Goal: Task Accomplishment & Management: Manage account settings

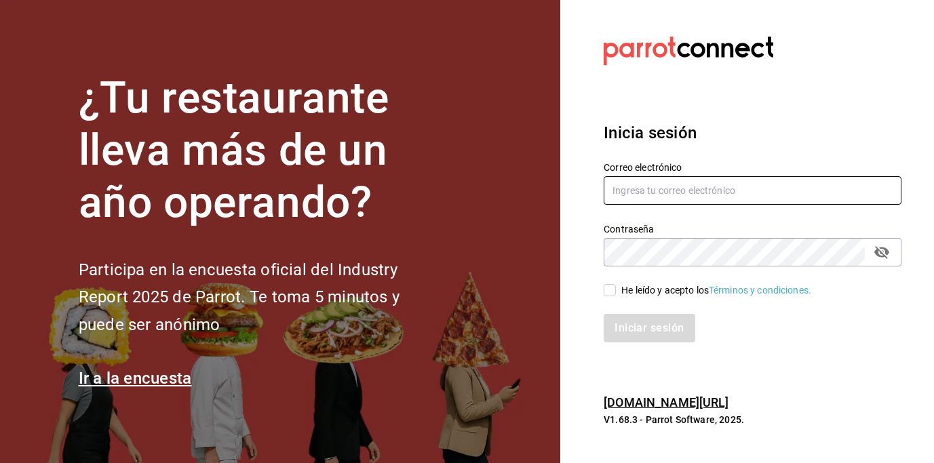
type input "centrosdeconsumo@yesyesstudio.com"
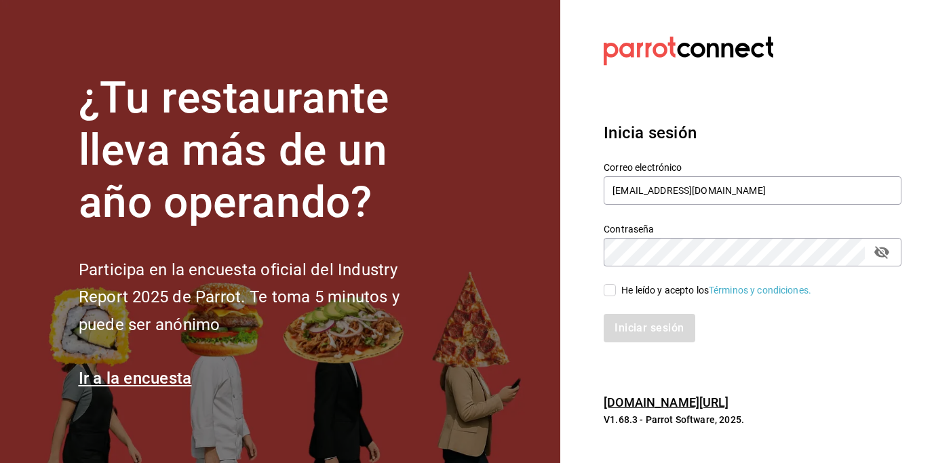
click at [614, 292] on input "He leído y acepto los Términos y condiciones." at bounding box center [610, 290] width 12 height 12
checkbox input "true"
click at [647, 330] on button "Iniciar sesión" at bounding box center [650, 328] width 92 height 29
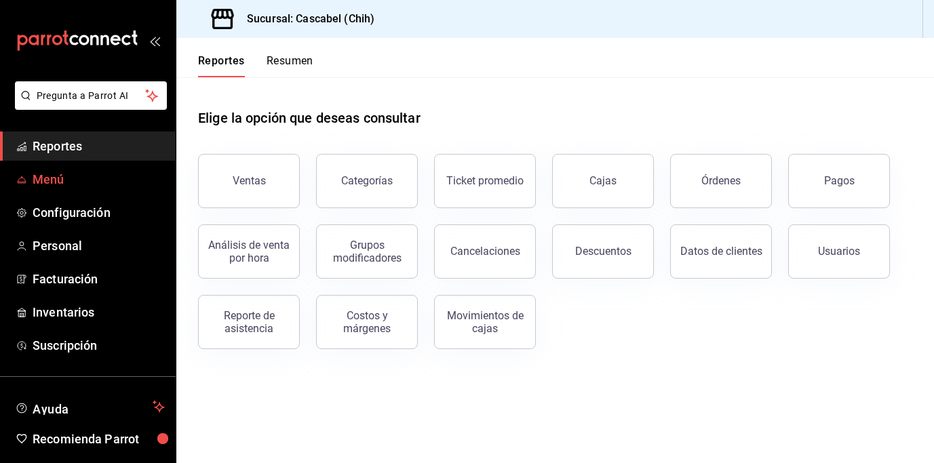
click at [78, 179] on span "Menú" at bounding box center [99, 179] width 132 height 18
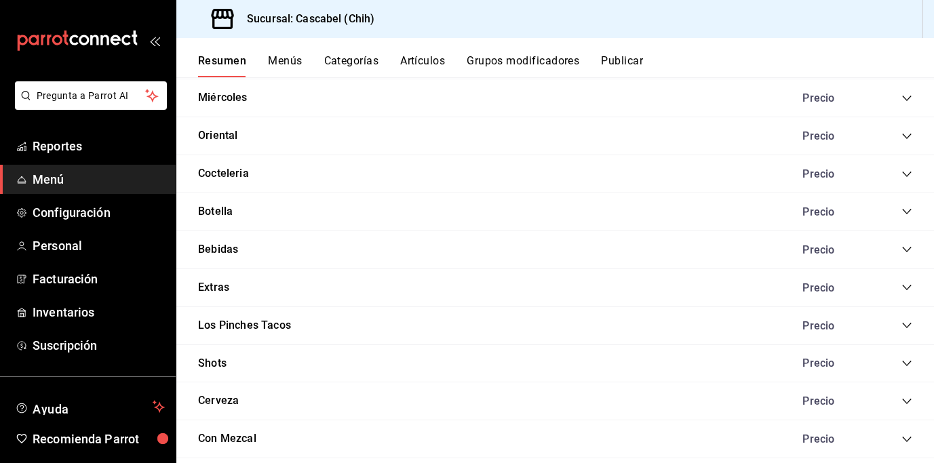
scroll to position [1561, 0]
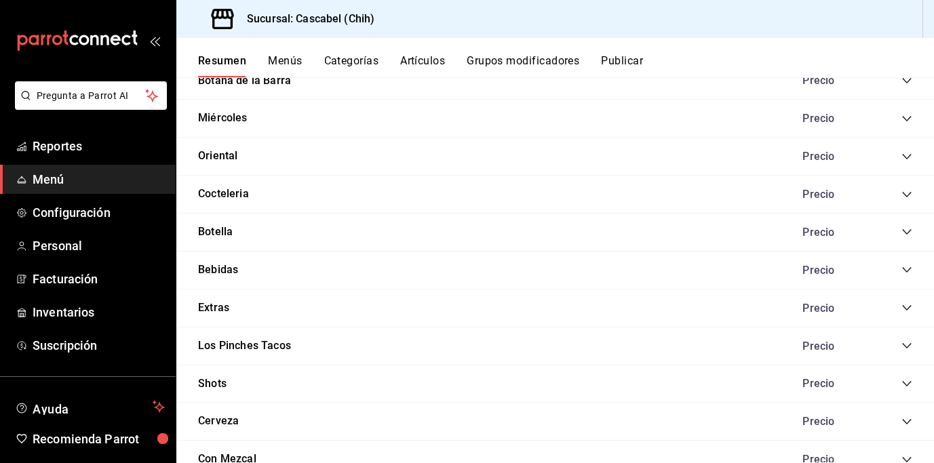
click at [902, 191] on icon "collapse-category-row" at bounding box center [907, 194] width 11 height 11
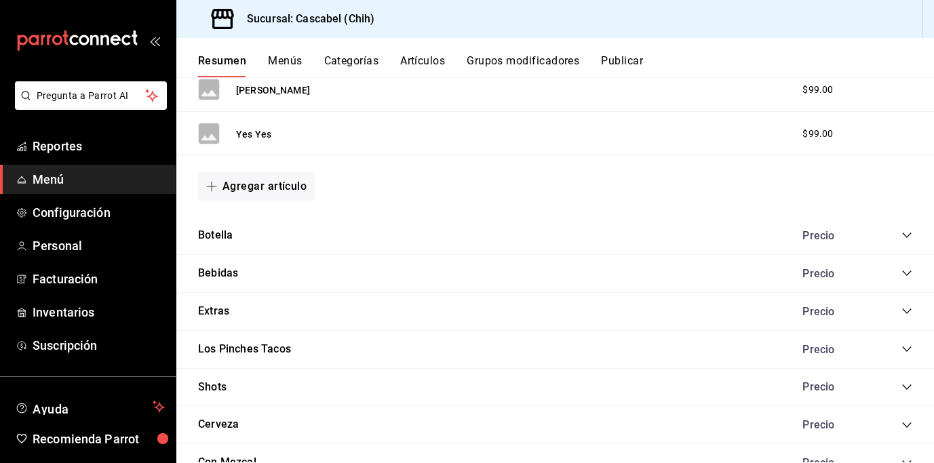
scroll to position [2444, 0]
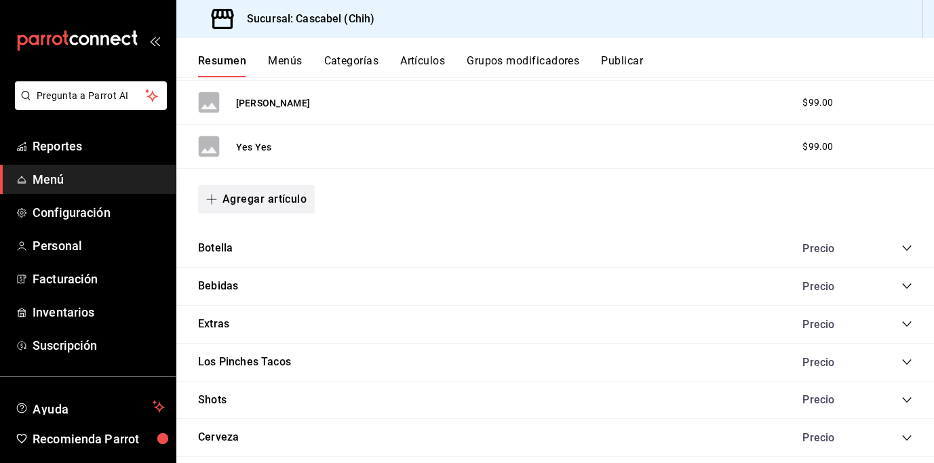
click at [263, 199] on button "Agregar artículo" at bounding box center [256, 199] width 117 height 29
click at [266, 273] on li "Artículo nuevo" at bounding box center [251, 268] width 107 height 33
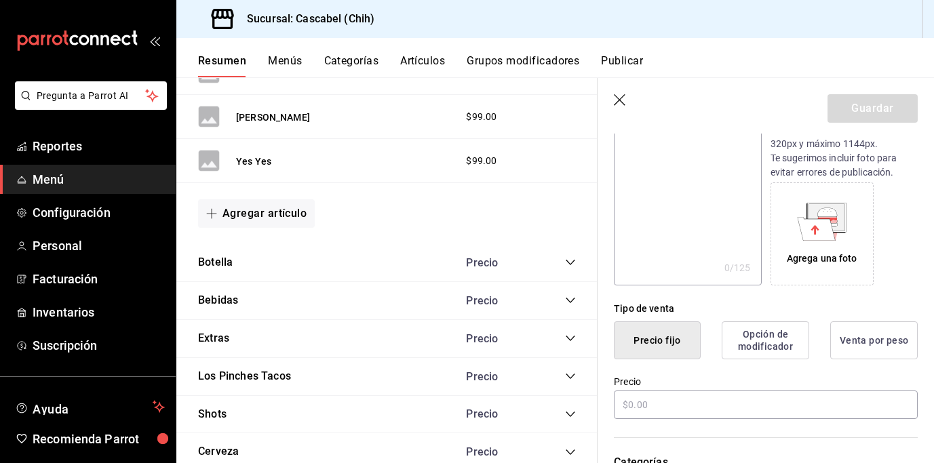
scroll to position [187, 0]
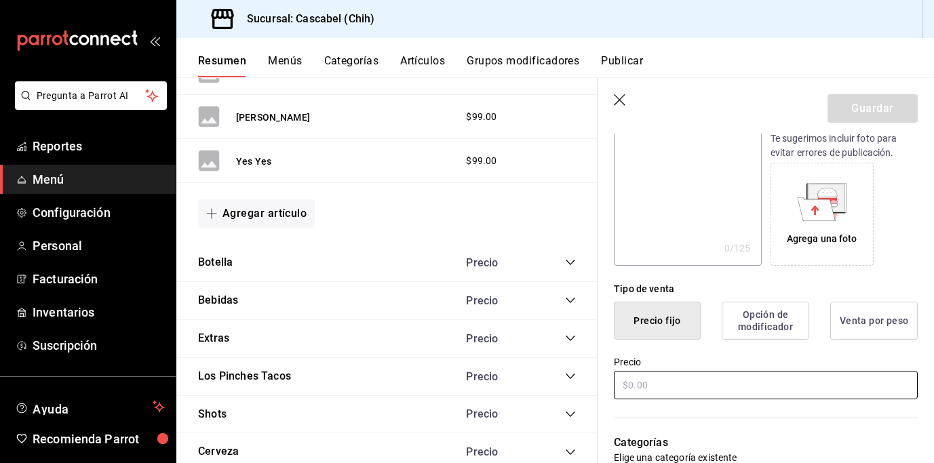
type input "[PERSON_NAME]"
click at [665, 394] on input "text" at bounding box center [766, 385] width 304 height 29
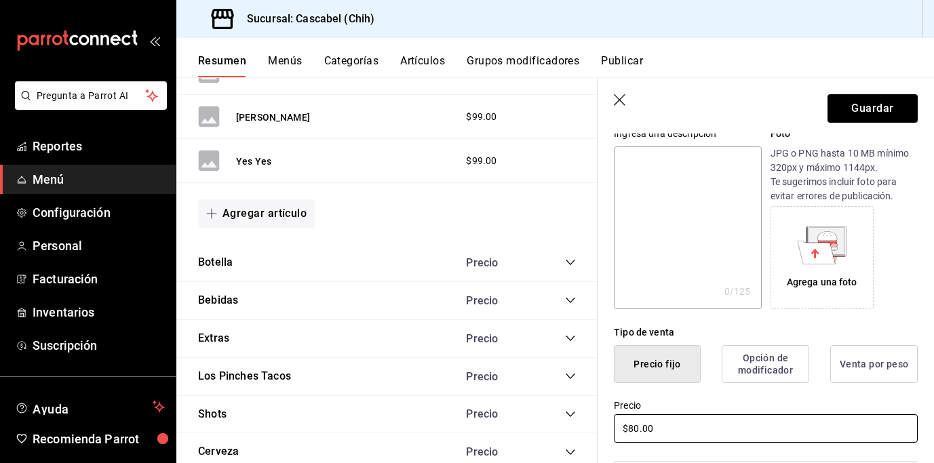
scroll to position [117, 0]
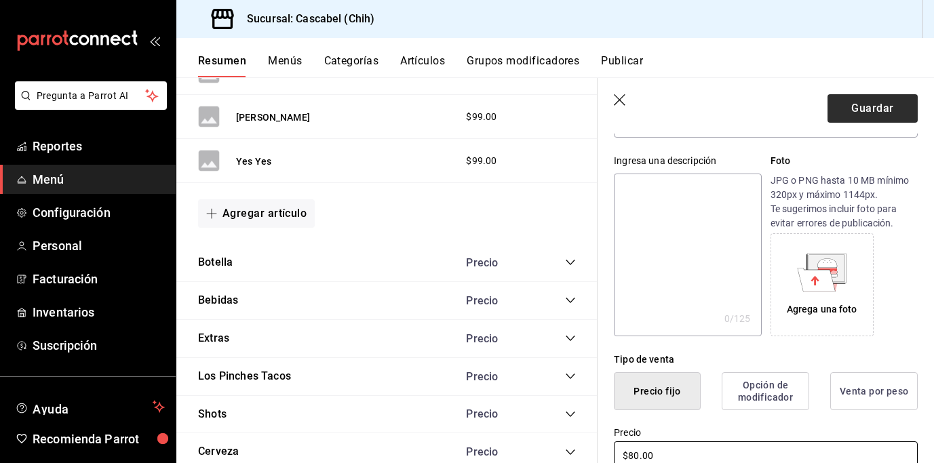
type input "$80.00"
click at [869, 112] on button "Guardar" at bounding box center [873, 108] width 90 height 29
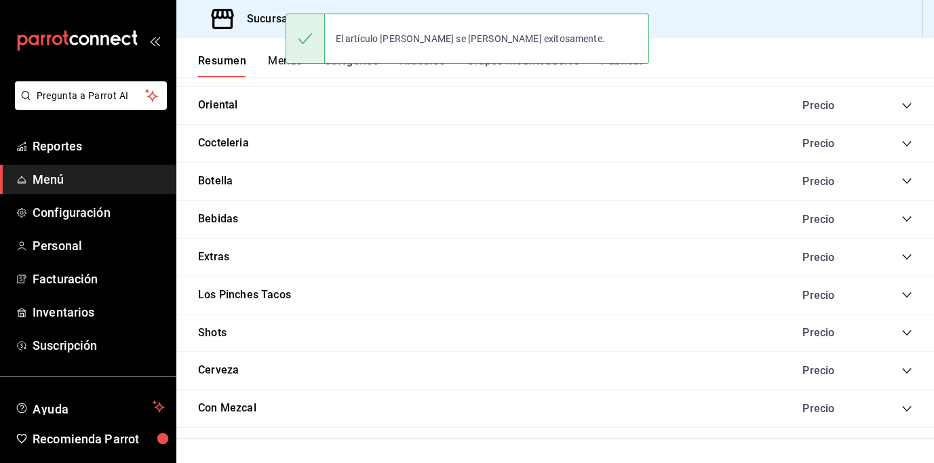
scroll to position [1616, 0]
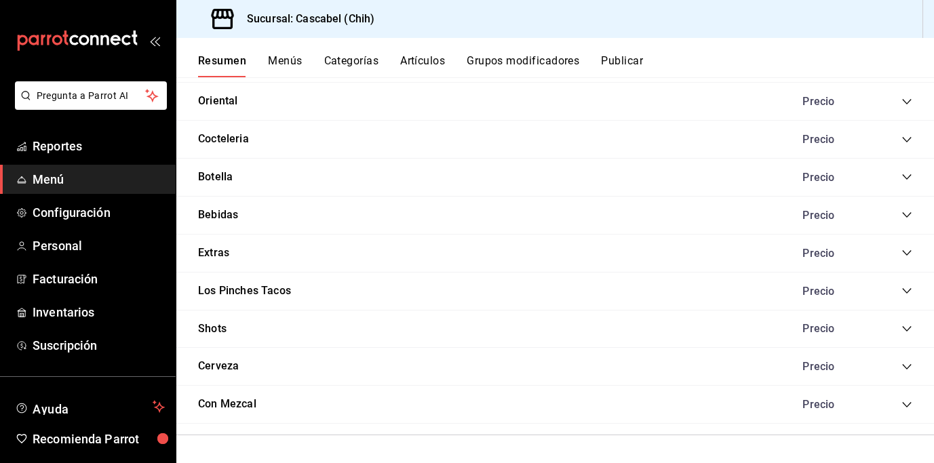
click at [902, 140] on icon "collapse-category-row" at bounding box center [907, 139] width 11 height 11
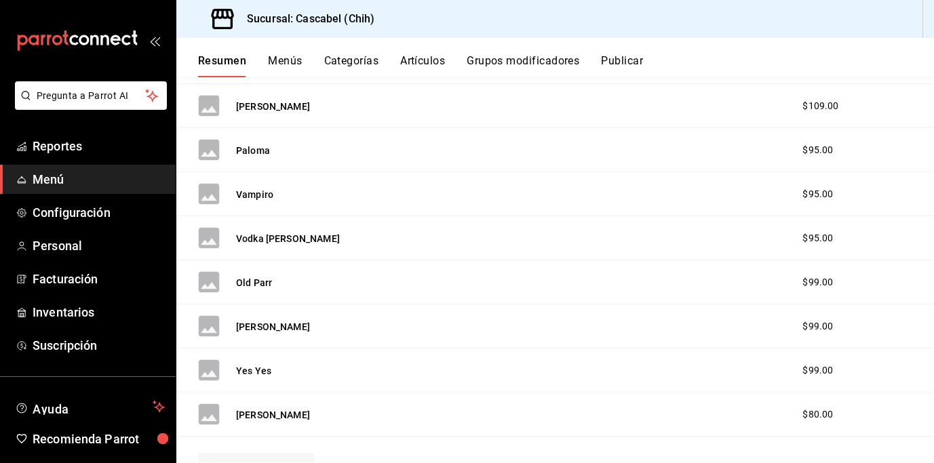
scroll to position [2336, 0]
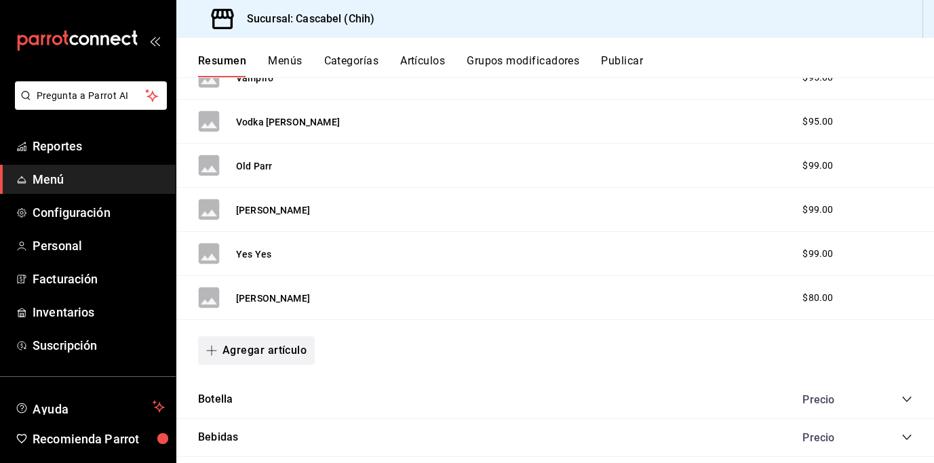
click at [287, 347] on button "Agregar artículo" at bounding box center [256, 351] width 117 height 29
click at [271, 428] on li "Artículo nuevo" at bounding box center [251, 420] width 107 height 33
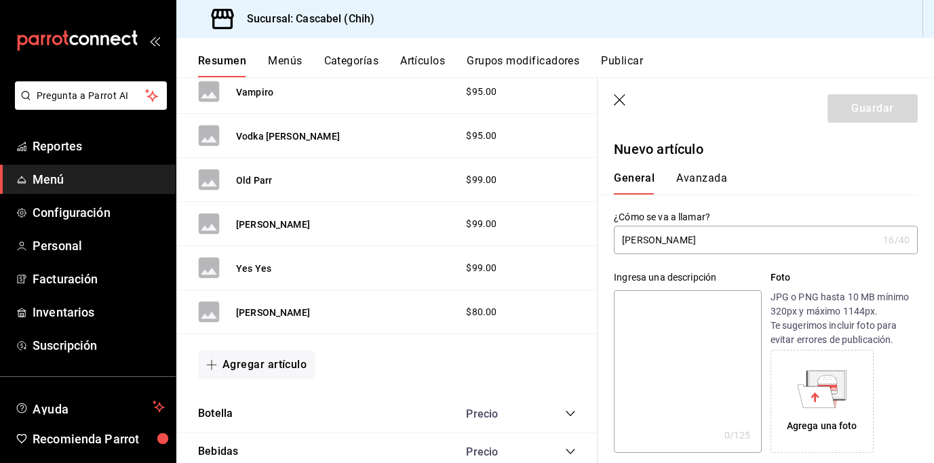
click at [688, 242] on input "[PERSON_NAME]" at bounding box center [746, 240] width 264 height 27
drag, startPoint x: 681, startPoint y: 242, endPoint x: 696, endPoint y: 246, distance: 15.5
click at [681, 242] on input "[PERSON_NAME]" at bounding box center [746, 240] width 264 height 27
click at [696, 244] on input "[PERSON_NAME]" at bounding box center [746, 240] width 264 height 27
type input "[PERSON_NAME]"
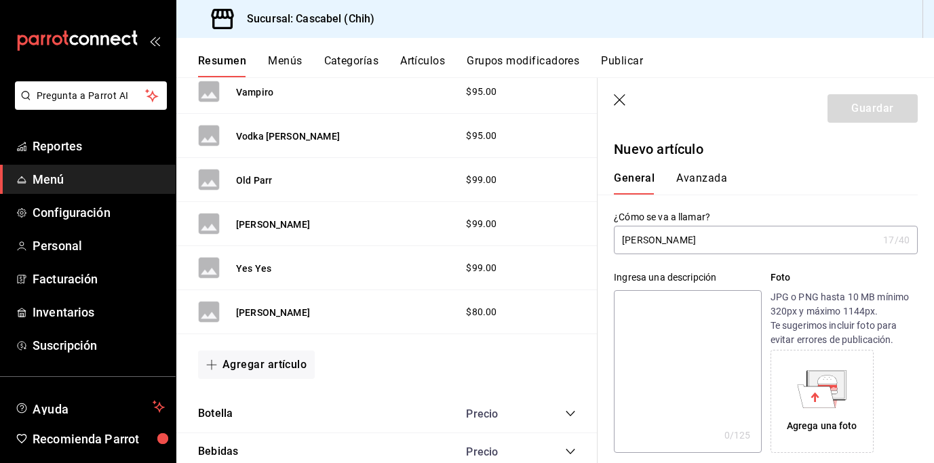
click at [704, 322] on textarea at bounding box center [687, 371] width 147 height 163
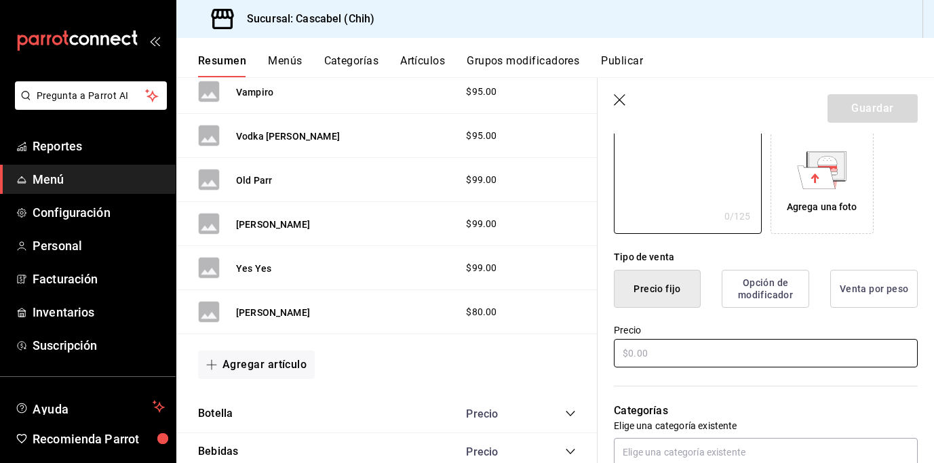
scroll to position [219, 0]
click at [655, 356] on input "text" at bounding box center [766, 353] width 304 height 29
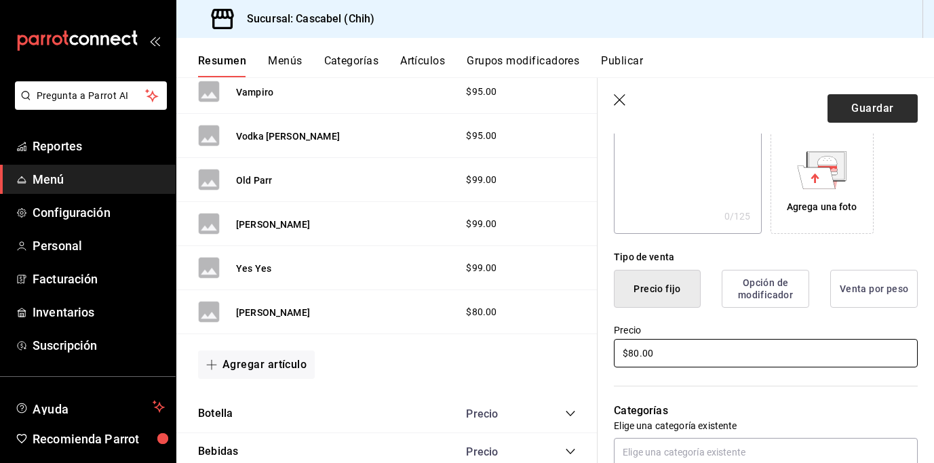
type input "$80.00"
click at [861, 107] on button "Guardar" at bounding box center [873, 108] width 90 height 29
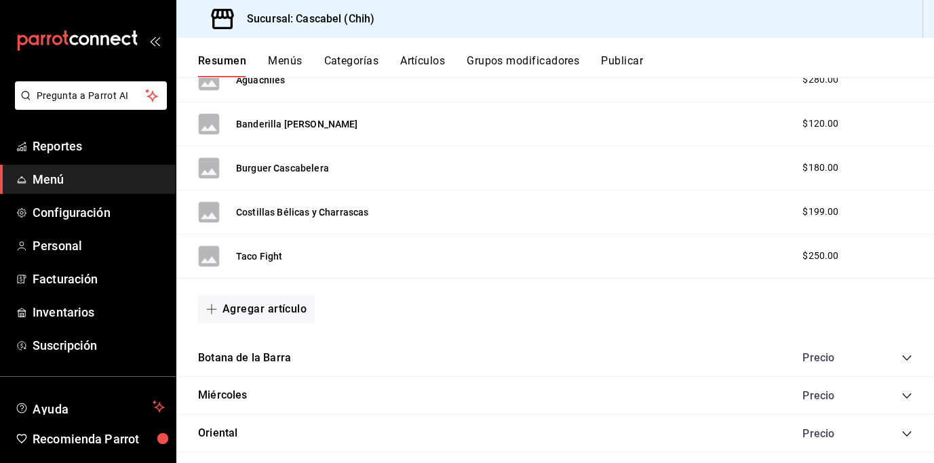
scroll to position [1284, 0]
click at [278, 310] on button "Agregar artículo" at bounding box center [256, 309] width 117 height 29
drag, startPoint x: 929, startPoint y: 339, endPoint x: 911, endPoint y: 71, distance: 269.4
click at [934, 62] on html "Pregunta a Parrot AI Reportes Menú Configuración Personal Facturación Inventari…" at bounding box center [467, 231] width 934 height 463
click at [390, 352] on div at bounding box center [467, 231] width 934 height 463
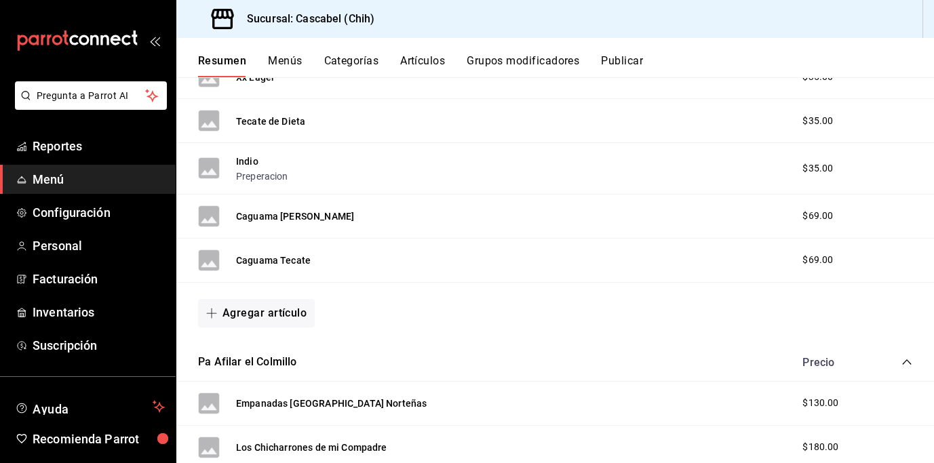
scroll to position [0, 0]
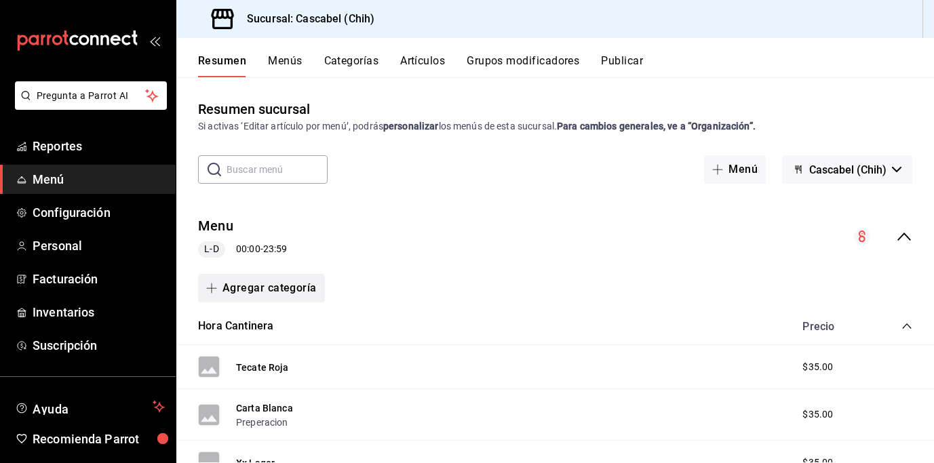
click at [277, 288] on button "Agregar categoría" at bounding box center [261, 288] width 127 height 29
click at [265, 359] on li "Categoría nueva" at bounding box center [256, 357] width 116 height 33
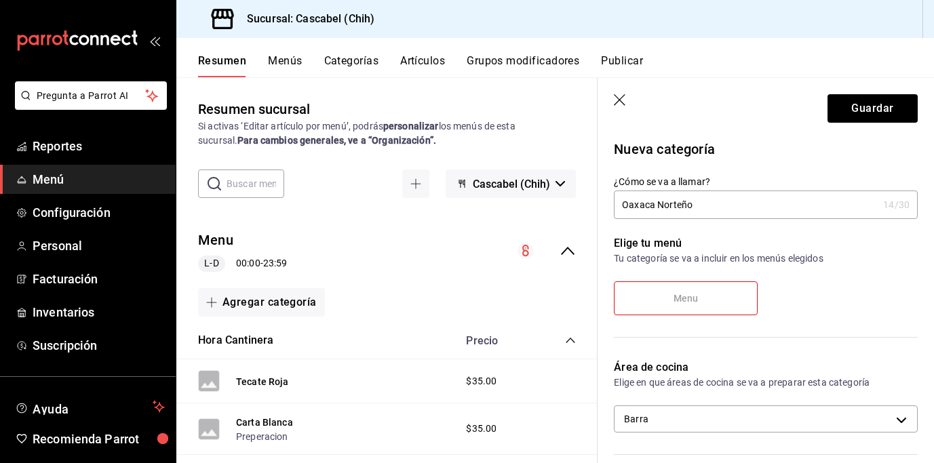
drag, startPoint x: 801, startPoint y: 214, endPoint x: 796, endPoint y: 207, distance: 8.3
click at [801, 213] on input "Oaxaca Norteño" at bounding box center [746, 204] width 264 height 27
type input "Oaxaca Norteño"
click at [860, 111] on button "Guardar" at bounding box center [873, 108] width 90 height 29
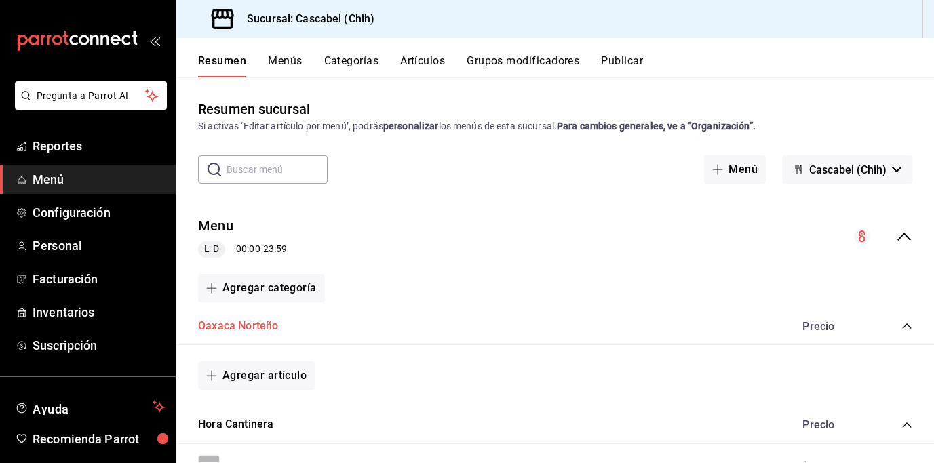
click at [262, 323] on button "Oaxaca Norteño" at bounding box center [238, 327] width 80 height 16
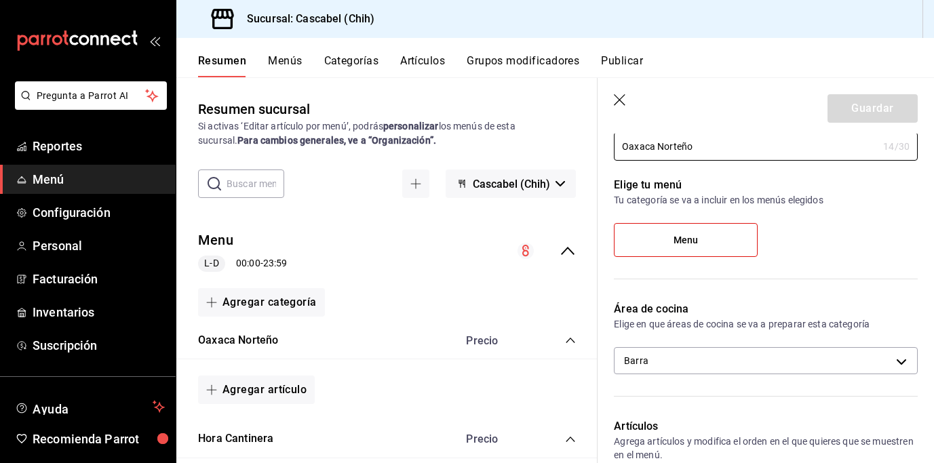
scroll to position [61, 0]
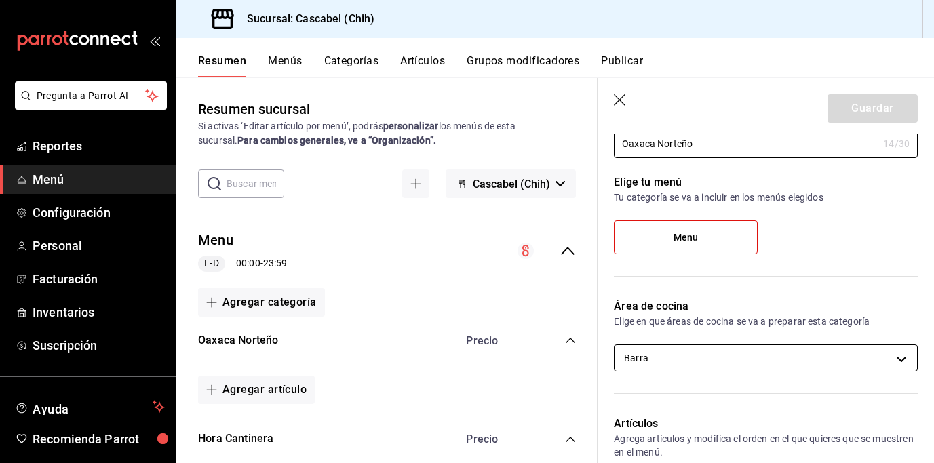
click at [895, 357] on body "Pregunta a Parrot AI Reportes Menú Configuración Personal Facturación Inventari…" at bounding box center [467, 231] width 934 height 463
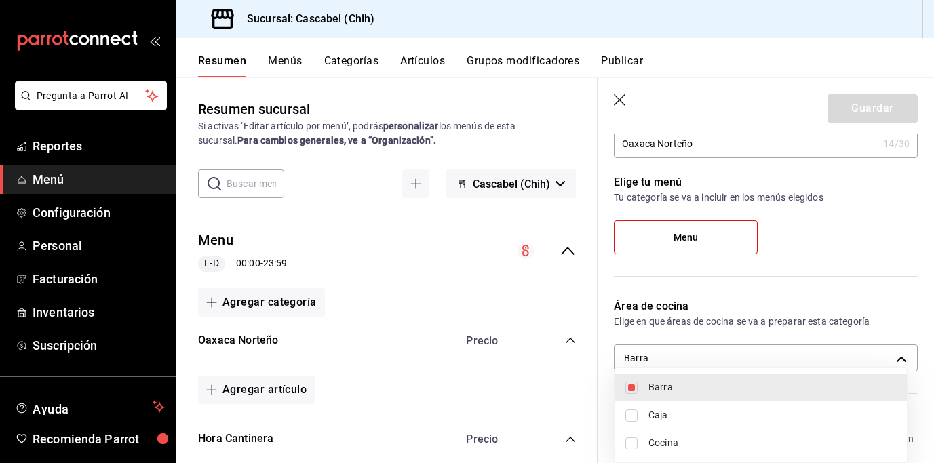
click at [634, 442] on input "checkbox" at bounding box center [632, 444] width 12 height 12
checkbox input "true"
type input "895a52a7-bede-489f-b888-c7dcd209135a,ba83040d-8102-4a47-983c-22172f91fb68"
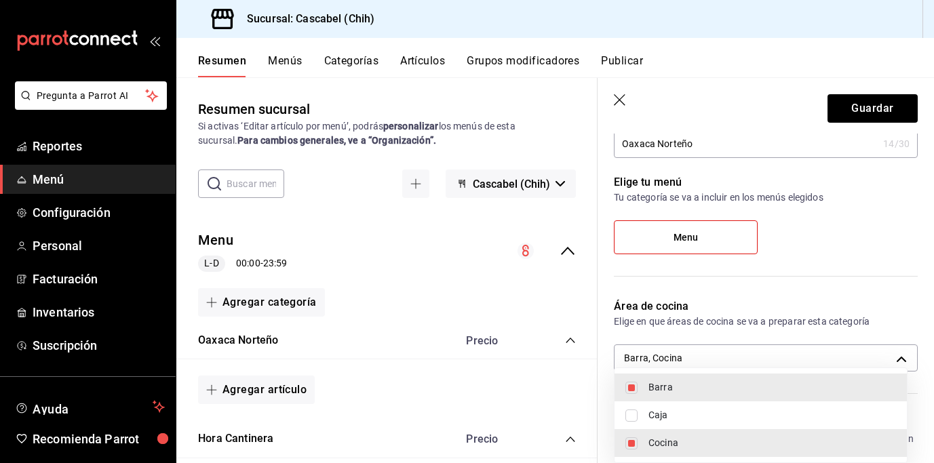
click at [630, 386] on input "checkbox" at bounding box center [632, 388] width 12 height 12
checkbox input "false"
type input "ba83040d-8102-4a47-983c-22172f91fb68"
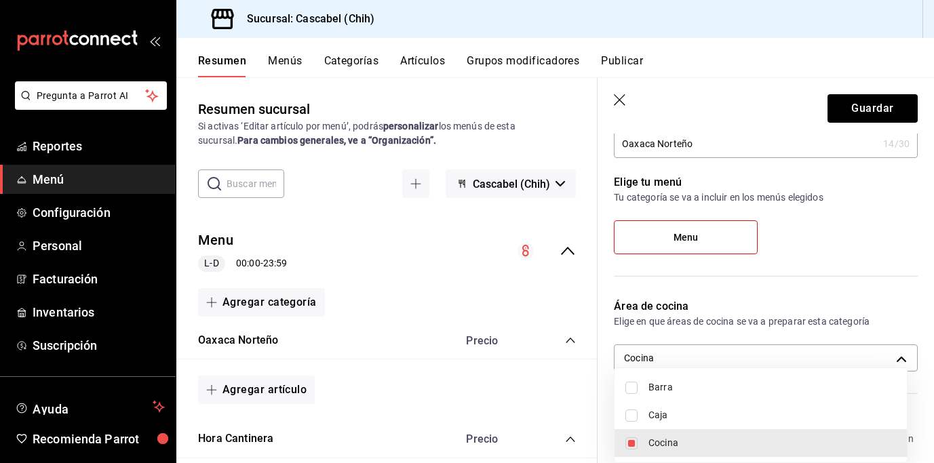
click at [870, 112] on div at bounding box center [467, 231] width 934 height 463
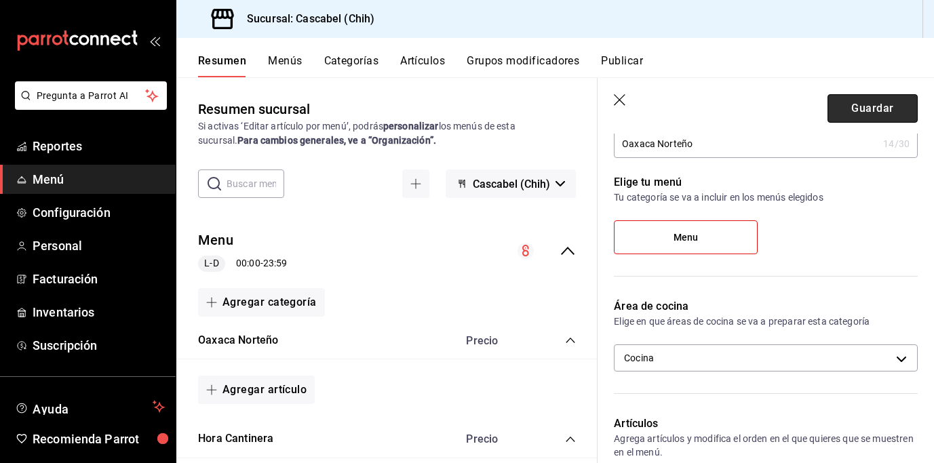
click at [869, 108] on button "Guardar" at bounding box center [873, 108] width 90 height 29
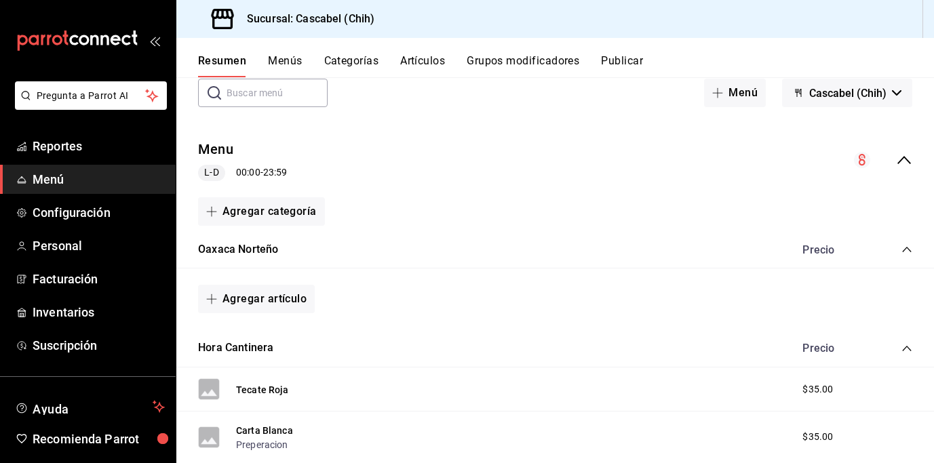
scroll to position [88, 0]
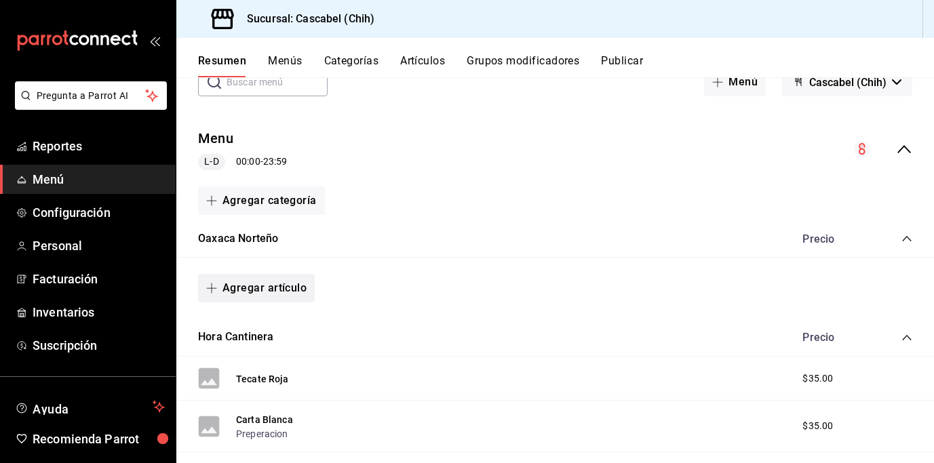
click at [269, 284] on button "Agregar artículo" at bounding box center [256, 288] width 117 height 29
click at [260, 357] on li "Artículo nuevo" at bounding box center [251, 357] width 107 height 33
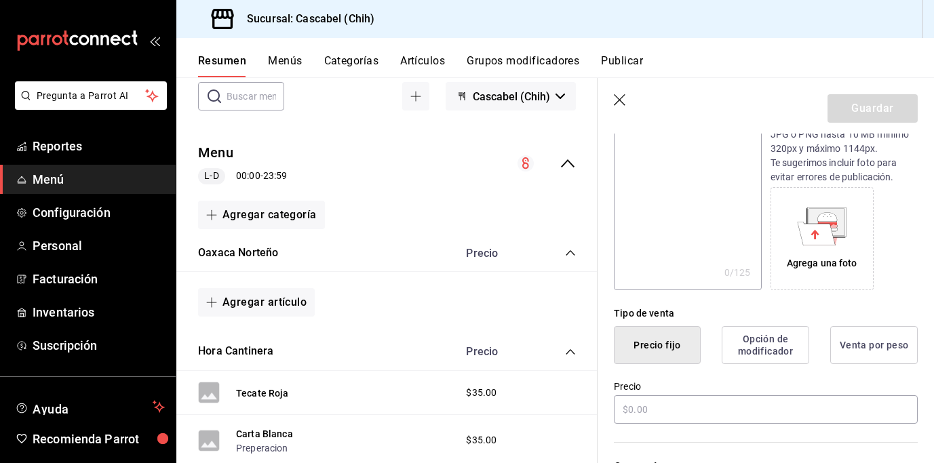
scroll to position [257, 0]
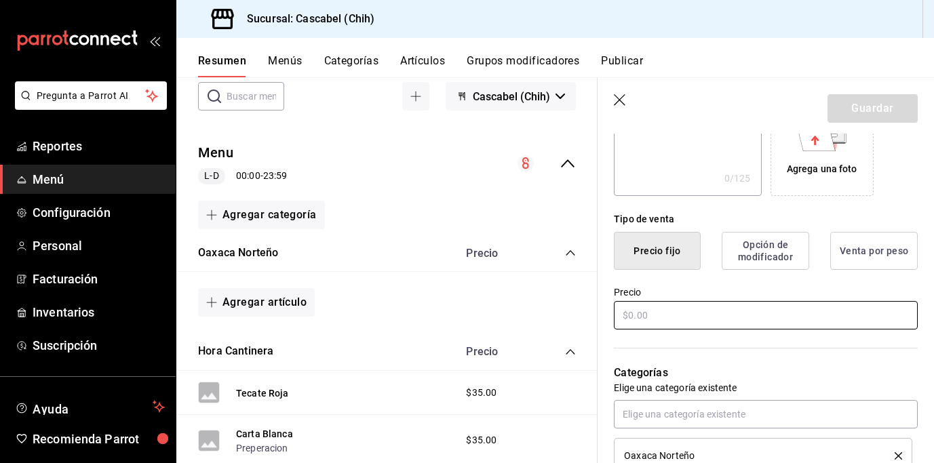
type input "[PERSON_NAME]"
click at [635, 312] on input "text" at bounding box center [766, 315] width 304 height 29
type input "$475.00"
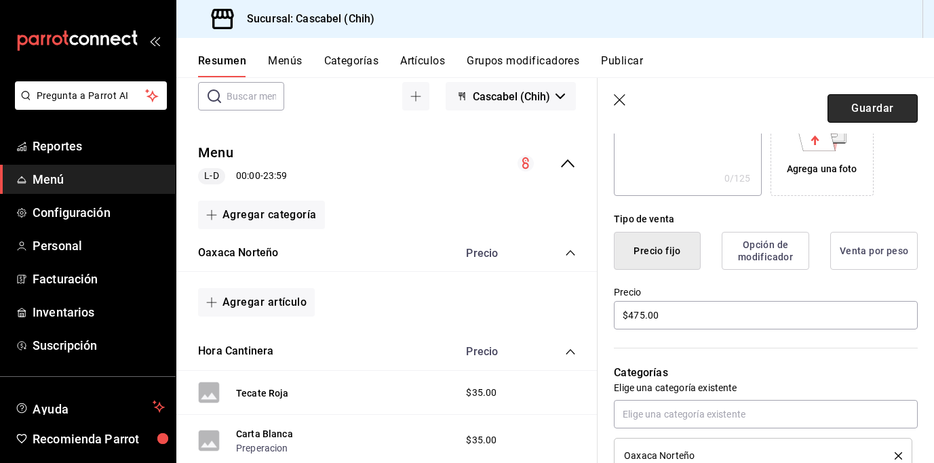
click at [871, 105] on button "Guardar" at bounding box center [873, 108] width 90 height 29
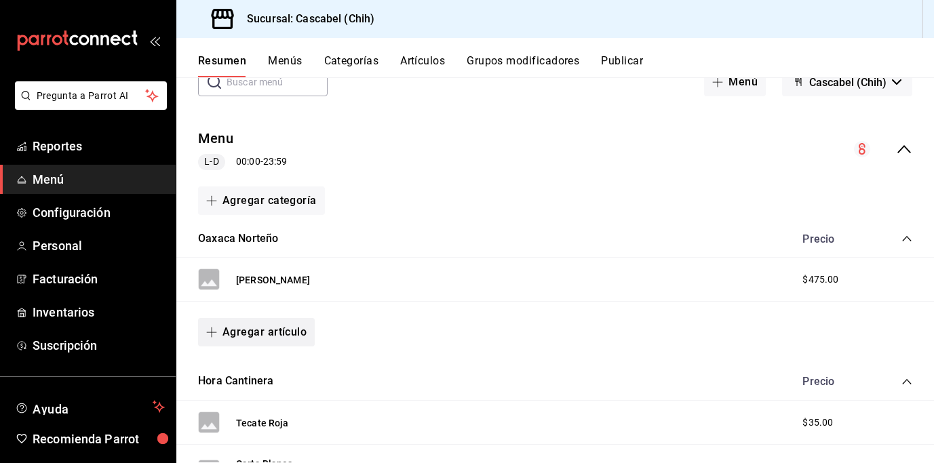
click at [271, 330] on button "Agregar artículo" at bounding box center [256, 332] width 117 height 29
click at [265, 404] on li "Artículo nuevo" at bounding box center [251, 401] width 107 height 33
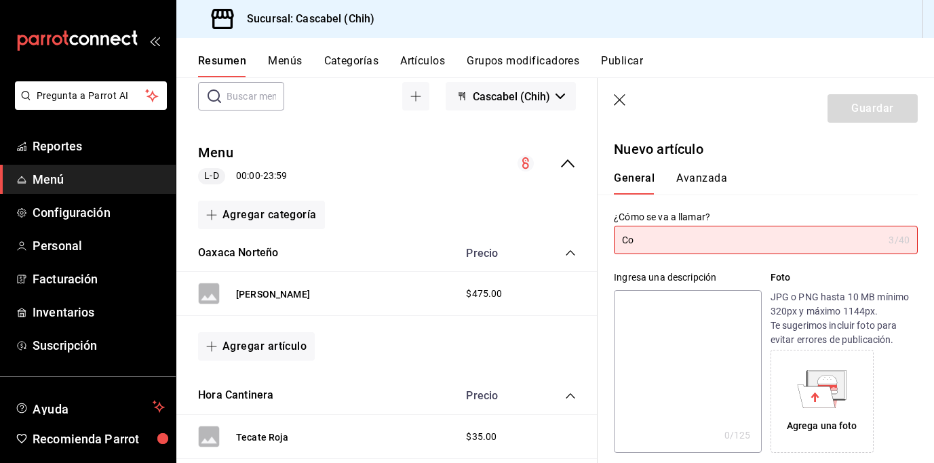
type input "C"
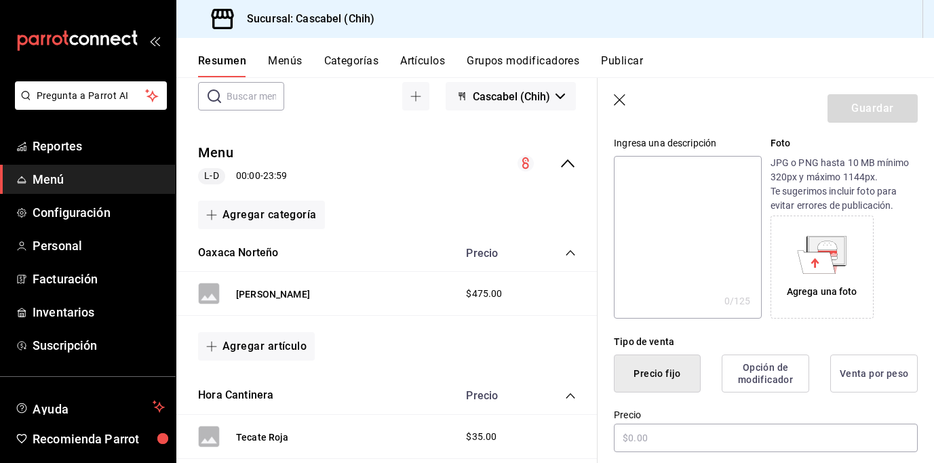
scroll to position [152, 0]
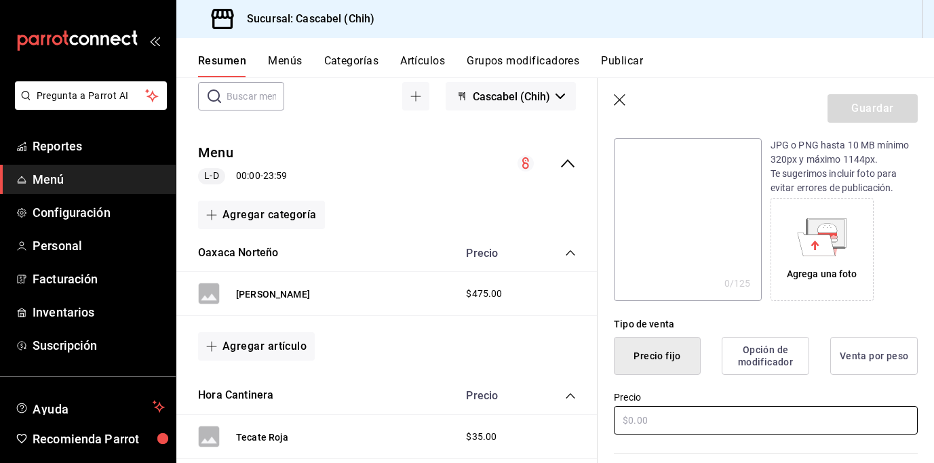
type input "Cascabel Jaula"
click at [639, 421] on input "text" at bounding box center [766, 420] width 304 height 29
type input "$260.00"
click at [867, 110] on button "Guardar" at bounding box center [873, 108] width 90 height 29
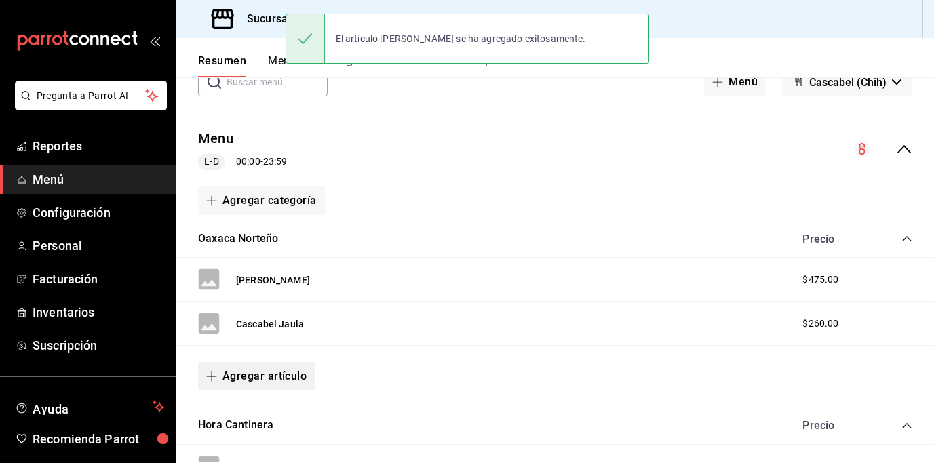
click at [248, 381] on button "Agregar artículo" at bounding box center [256, 376] width 117 height 29
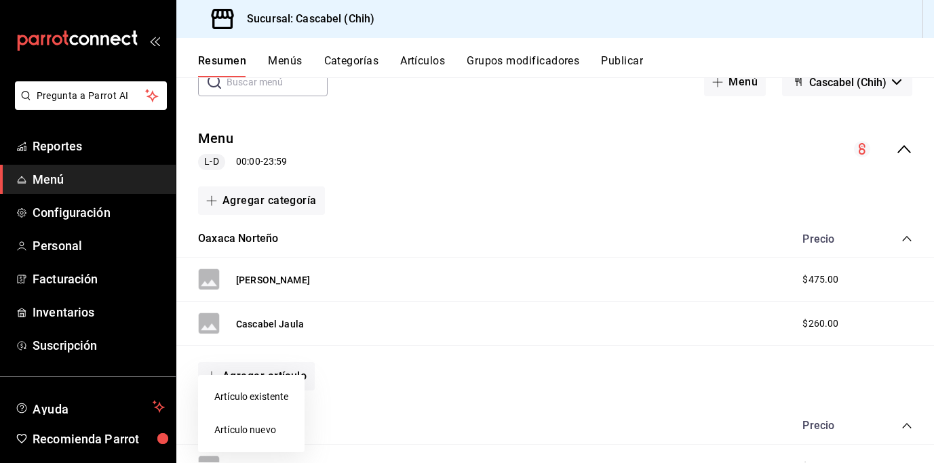
click at [250, 430] on li "Artículo nuevo" at bounding box center [251, 430] width 107 height 33
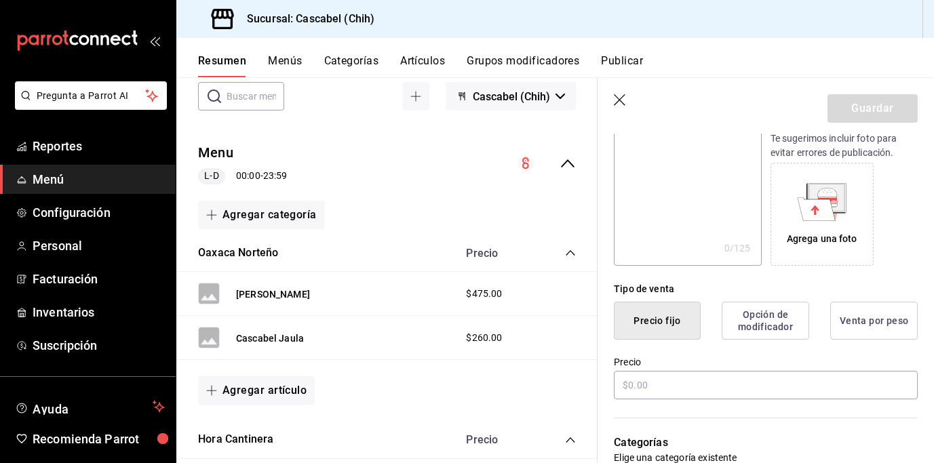
scroll to position [189, 0]
type input "[PERSON_NAME]"
click at [675, 377] on input "text" at bounding box center [766, 384] width 304 height 29
type input "$150.00"
click at [869, 109] on button "Guardar" at bounding box center [873, 108] width 90 height 29
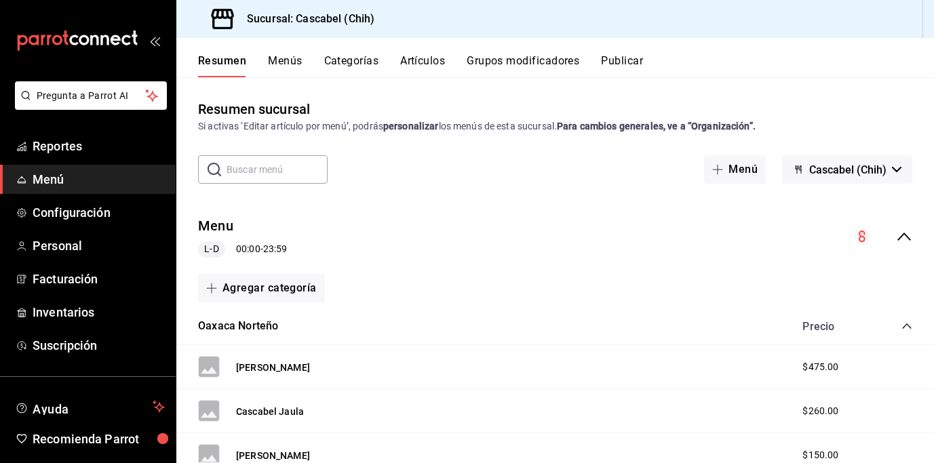
click at [421, 62] on button "Artículos" at bounding box center [422, 65] width 45 height 23
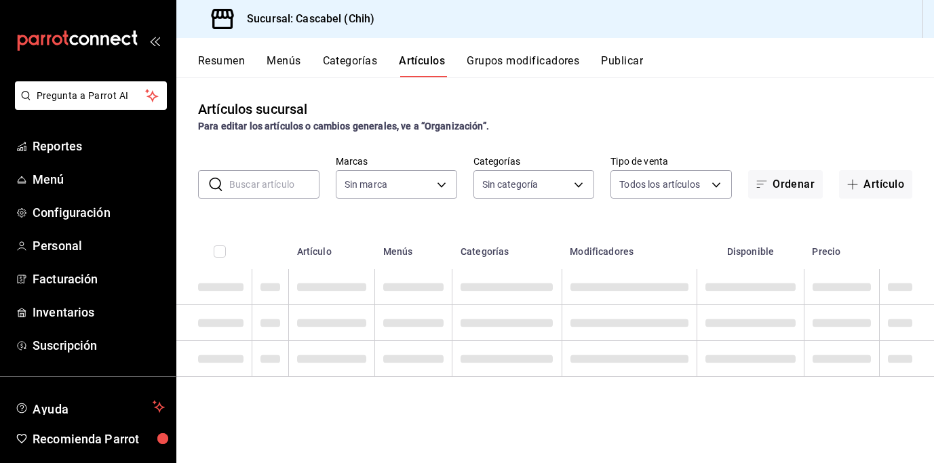
type input "d94ba473-6c49-43a0-afbf-8fb67e665b6e"
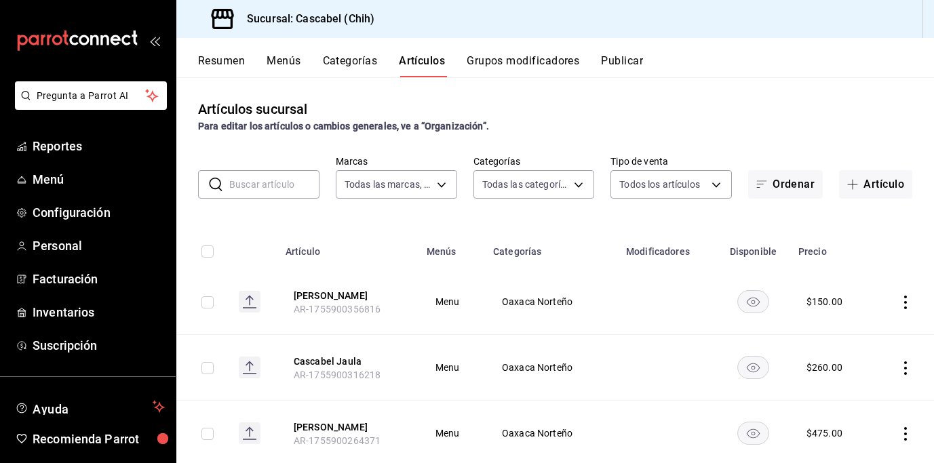
type input "ac0909f3-0fe9-4967-a12d-d5b1018d774c,091b276e-83ae-4720-8bc4-094a770430c8,47cdf…"
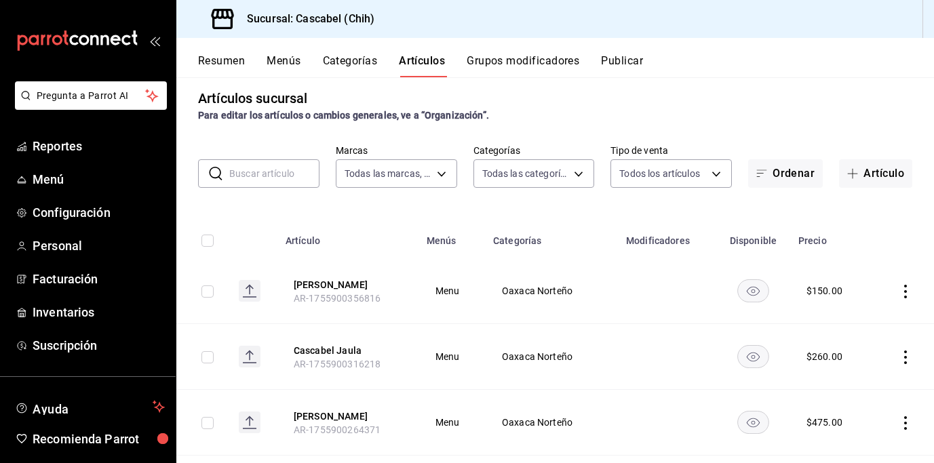
scroll to position [24, 0]
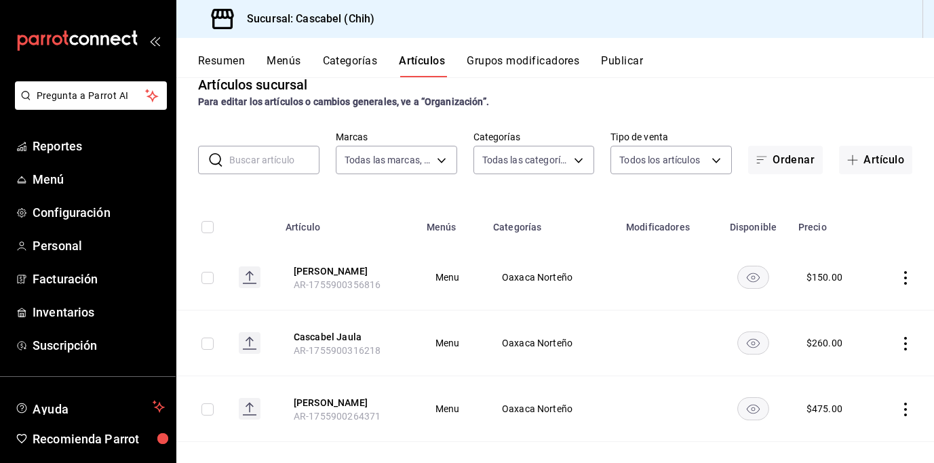
click at [204, 409] on input "checkbox" at bounding box center [208, 410] width 12 height 12
checkbox input "true"
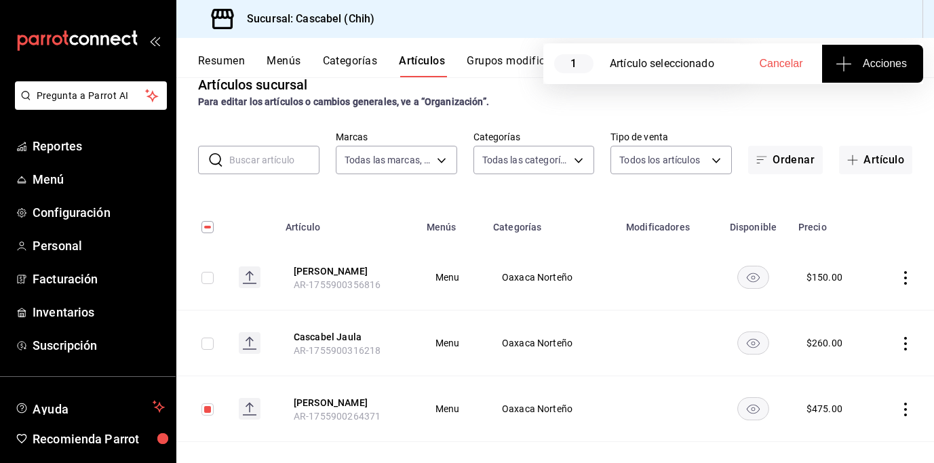
click at [206, 340] on input "checkbox" at bounding box center [208, 344] width 12 height 12
checkbox input "true"
click at [204, 276] on input "checkbox" at bounding box center [208, 278] width 12 height 12
checkbox input "true"
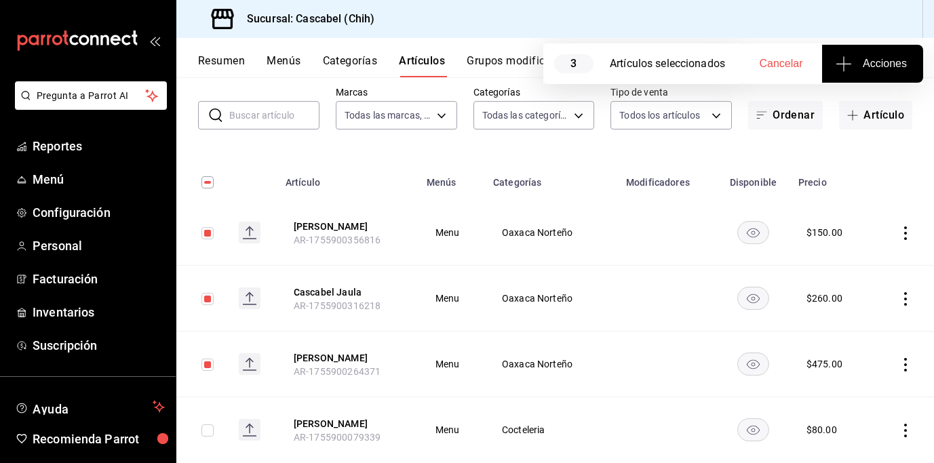
scroll to position [0, 0]
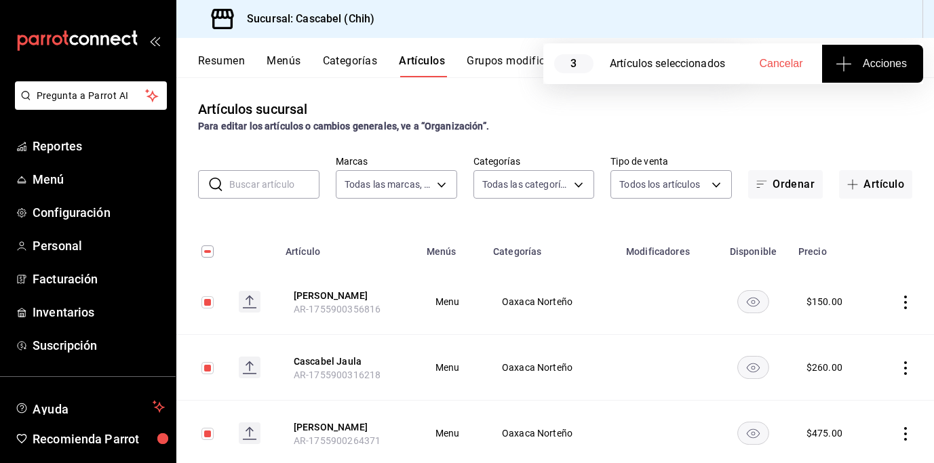
click at [886, 71] on span "Acciones" at bounding box center [873, 64] width 69 height 16
click at [863, 110] on span "Agregar tipo" at bounding box center [873, 106] width 80 height 14
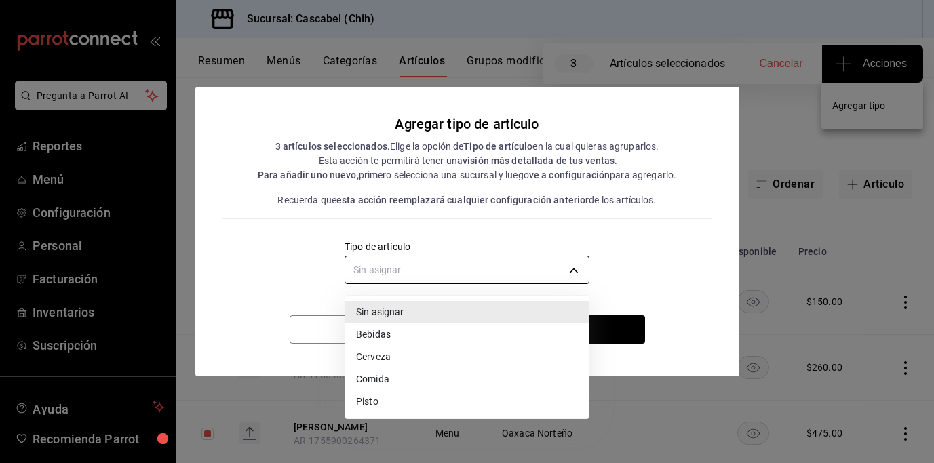
click at [567, 265] on body "Pregunta a Parrot AI Reportes Menú Configuración Personal Facturación Inventari…" at bounding box center [467, 231] width 934 height 463
click at [409, 402] on li "Pisto" at bounding box center [467, 402] width 244 height 22
type input "7dc4d69e-d9f7-44a0-8730-23ae3472ad9b"
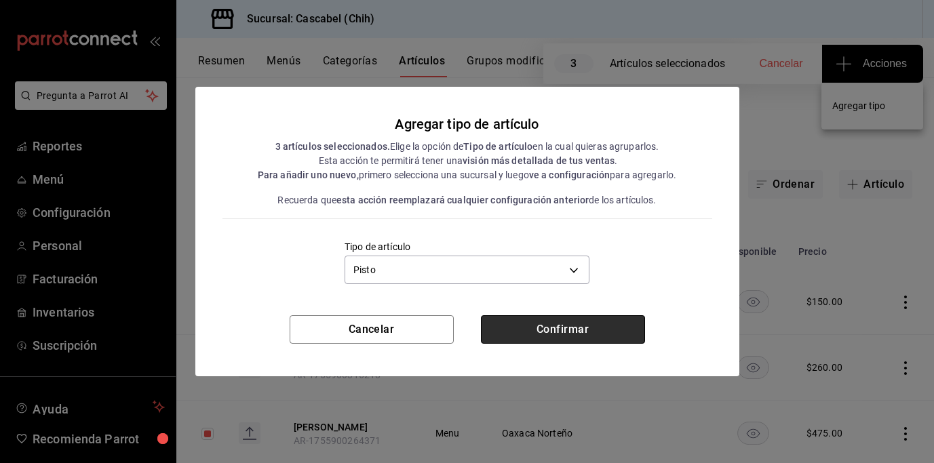
click at [567, 330] on button "Confirmar" at bounding box center [563, 330] width 164 height 29
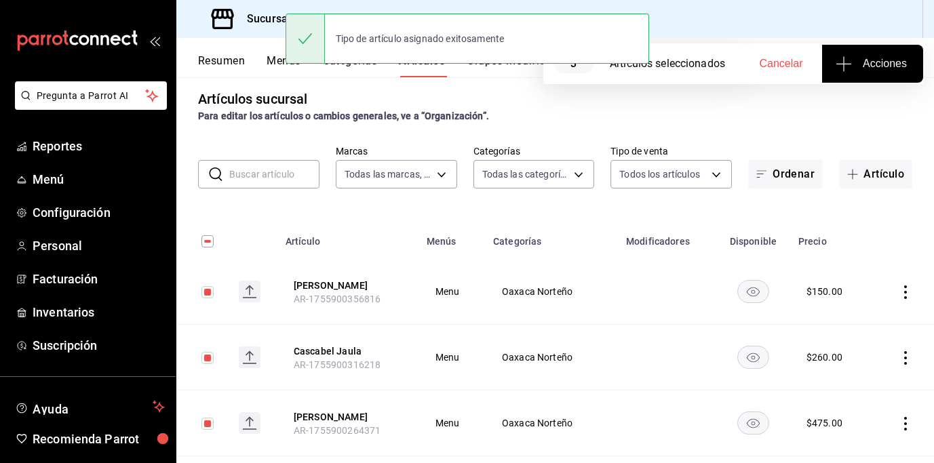
scroll to position [23, 0]
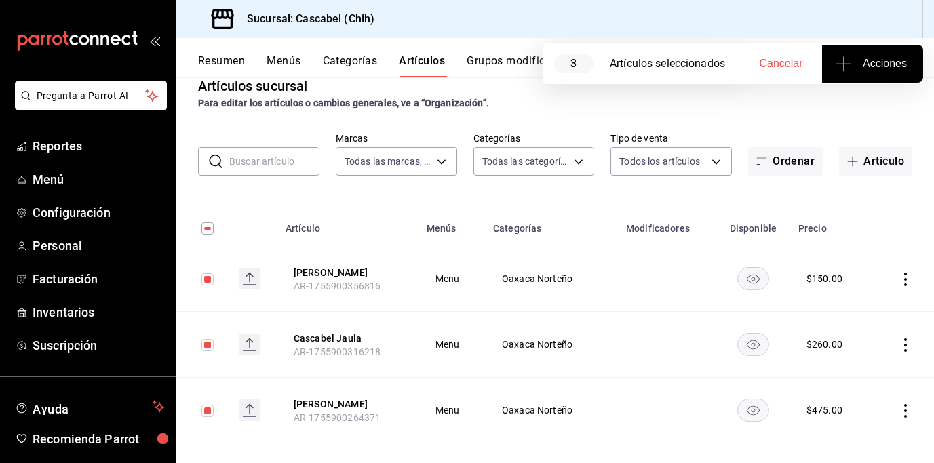
click at [207, 411] on input "checkbox" at bounding box center [208, 411] width 12 height 12
checkbox input "false"
click at [206, 345] on input "checkbox" at bounding box center [208, 345] width 12 height 12
checkbox input "false"
click at [206, 284] on input "checkbox" at bounding box center [208, 279] width 12 height 12
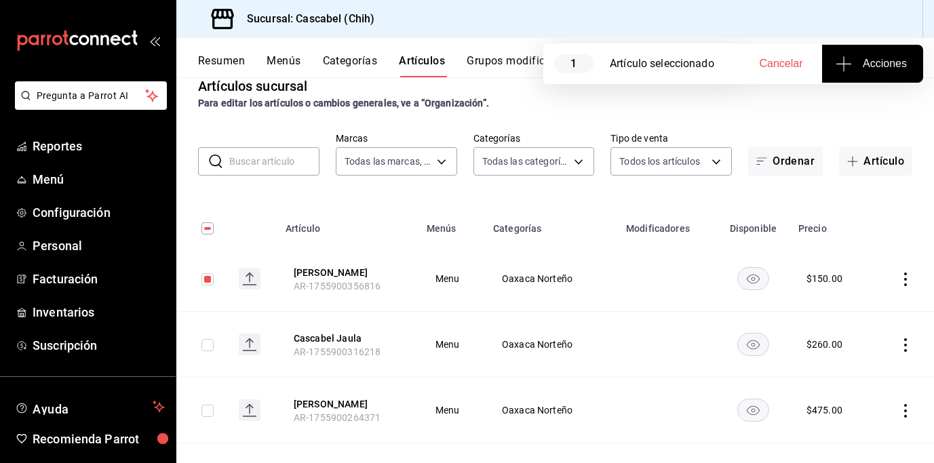
checkbox input "false"
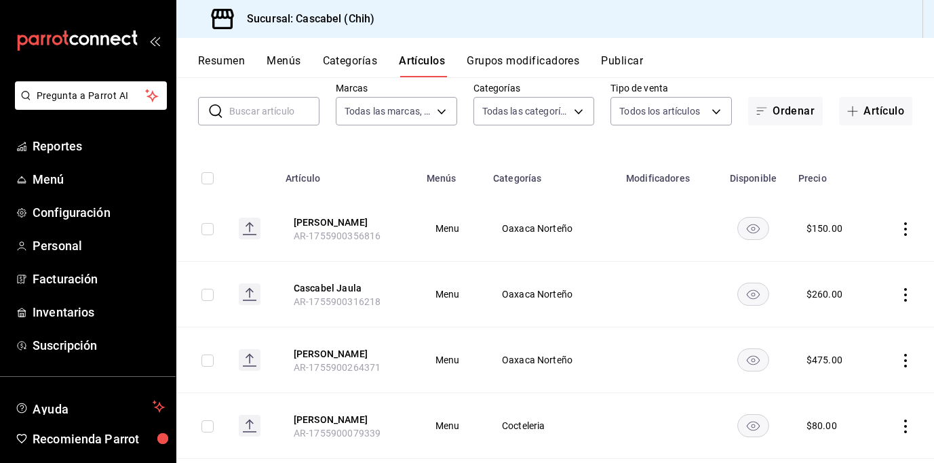
scroll to position [247, 0]
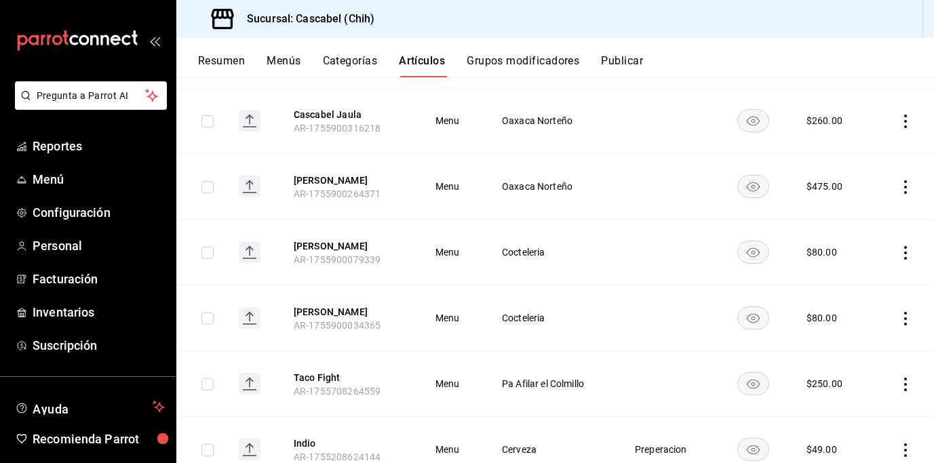
click at [206, 318] on input "checkbox" at bounding box center [208, 319] width 12 height 12
checkbox input "true"
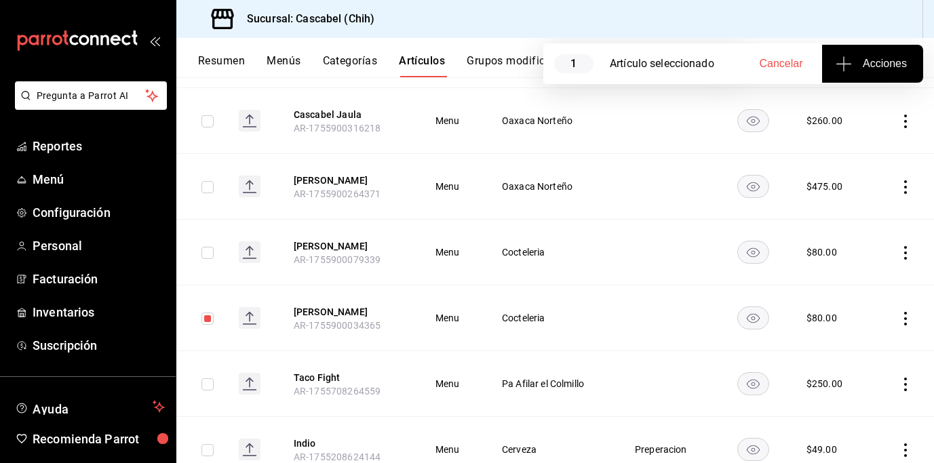
click at [206, 254] on input "checkbox" at bounding box center [208, 253] width 12 height 12
checkbox input "true"
click at [879, 63] on span "Acciones" at bounding box center [873, 64] width 69 height 16
click at [872, 104] on span "Agregar tipo" at bounding box center [873, 106] width 80 height 14
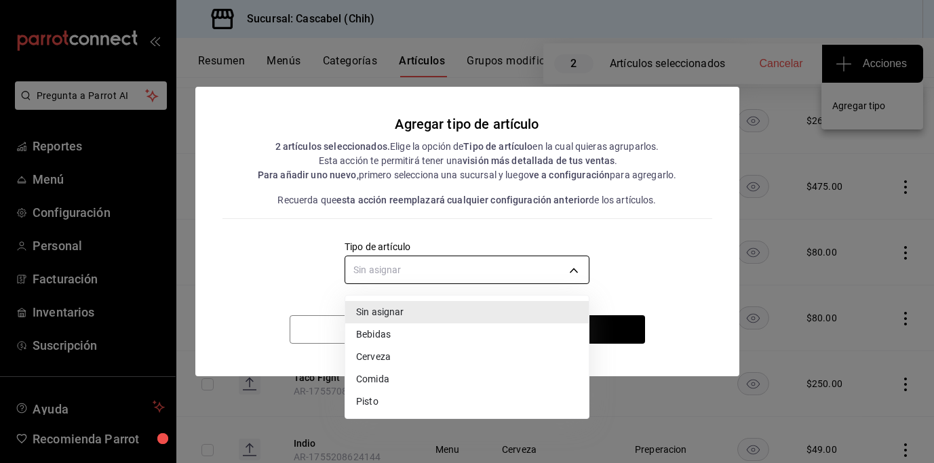
click at [574, 267] on body "Pregunta a Parrot AI Reportes Menú Configuración Personal Facturación Inventari…" at bounding box center [467, 231] width 934 height 463
click at [396, 396] on li "Pisto" at bounding box center [467, 402] width 244 height 22
type input "7dc4d69e-d9f7-44a0-8730-23ae3472ad9b"
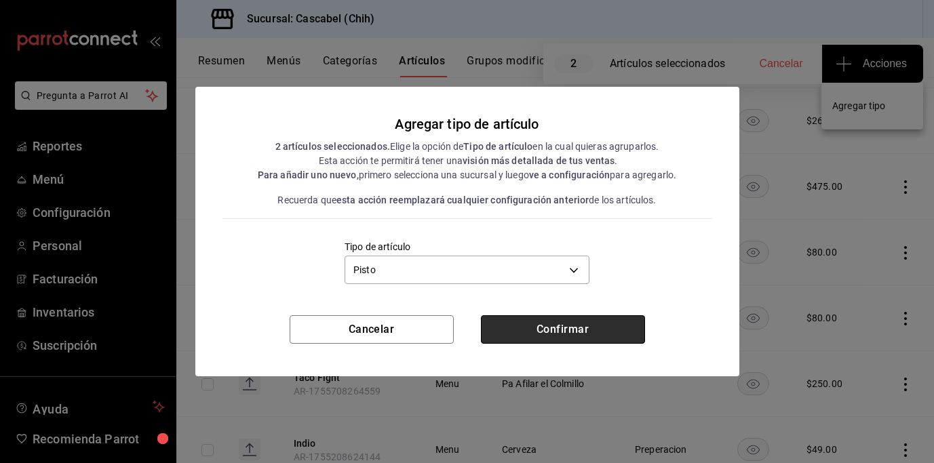
click at [525, 331] on button "Confirmar" at bounding box center [563, 330] width 164 height 29
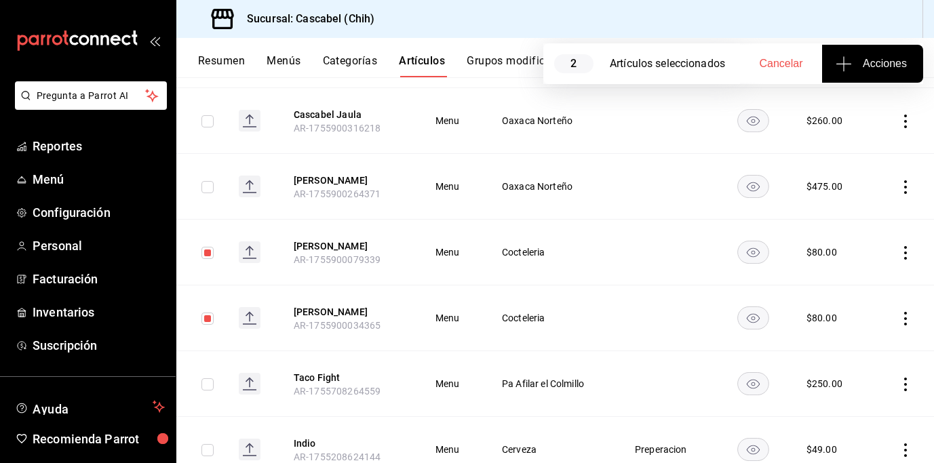
click at [206, 320] on input "checkbox" at bounding box center [208, 319] width 12 height 12
checkbox input "false"
click at [204, 252] on input "checkbox" at bounding box center [208, 253] width 12 height 12
checkbox input "false"
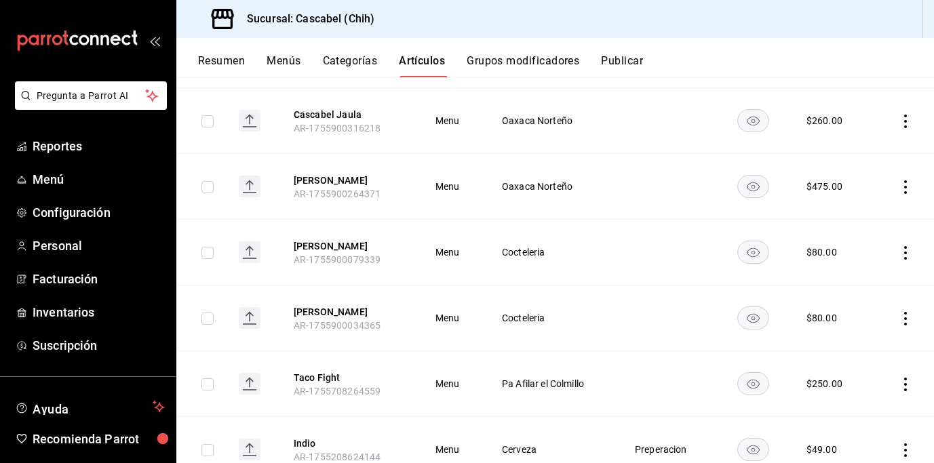
click at [206, 186] on input "checkbox" at bounding box center [208, 187] width 12 height 12
checkbox input "true"
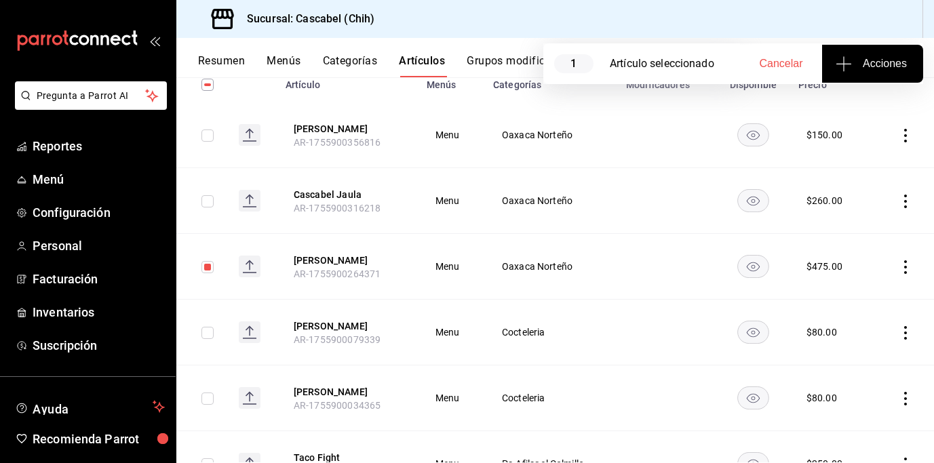
scroll to position [164, 0]
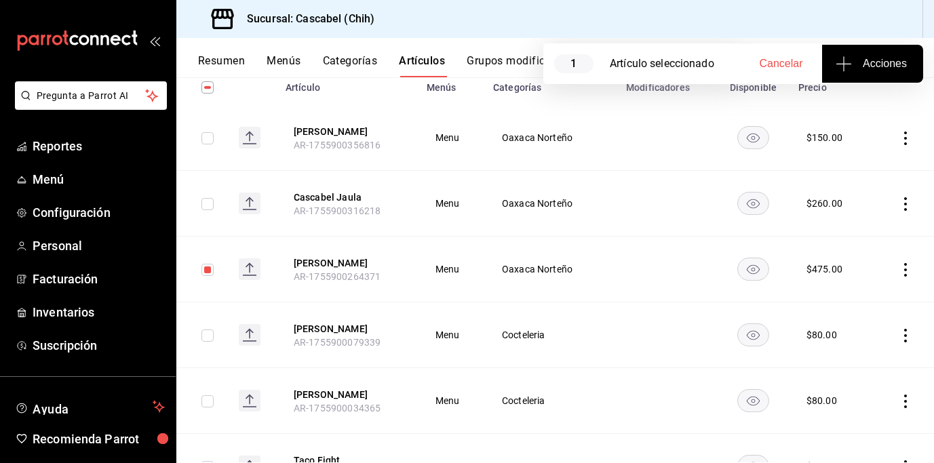
click at [206, 202] on input "checkbox" at bounding box center [208, 204] width 12 height 12
checkbox input "true"
click at [210, 137] on input "checkbox" at bounding box center [208, 138] width 12 height 12
checkbox input "true"
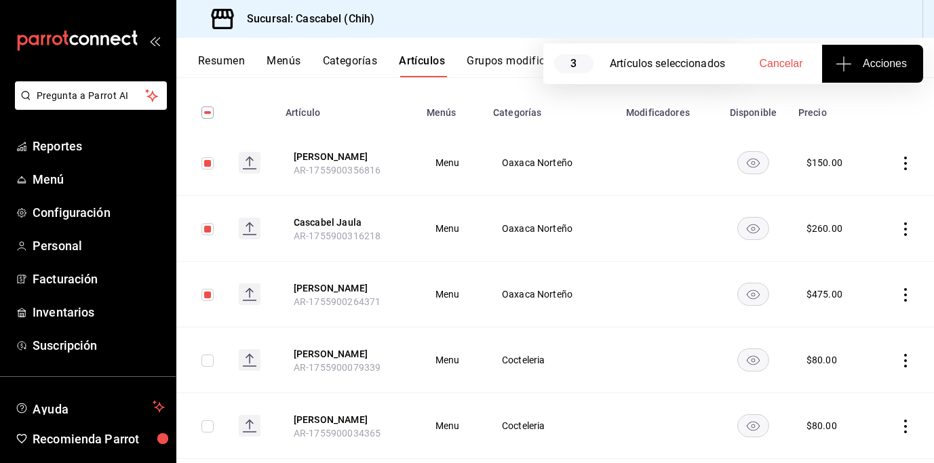
scroll to position [138, 0]
click at [884, 62] on span "Acciones" at bounding box center [873, 64] width 69 height 16
click at [858, 102] on span "Agregar tipo" at bounding box center [873, 106] width 80 height 14
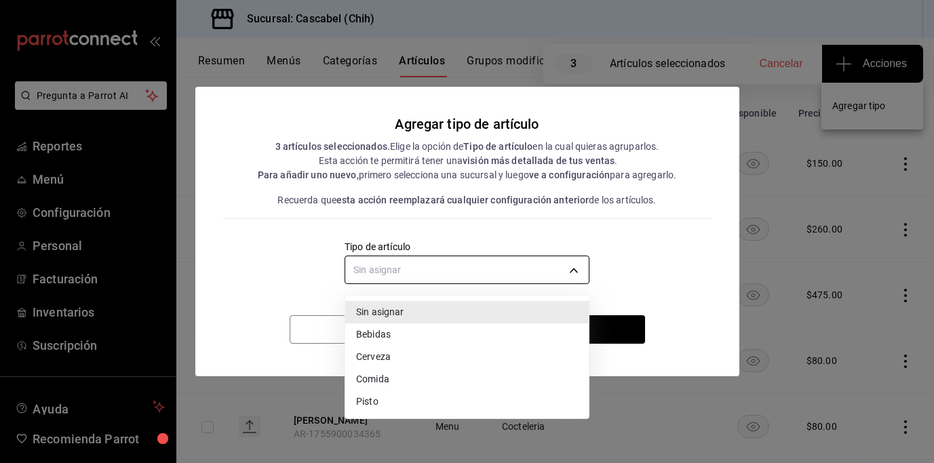
click at [576, 269] on body "Pregunta a Parrot AI Reportes Menú Configuración Personal Facturación Inventari…" at bounding box center [467, 231] width 934 height 463
click at [381, 382] on li "Comida" at bounding box center [467, 379] width 244 height 22
type input "11985569-3b28-4724-a5c3-328555c09fac"
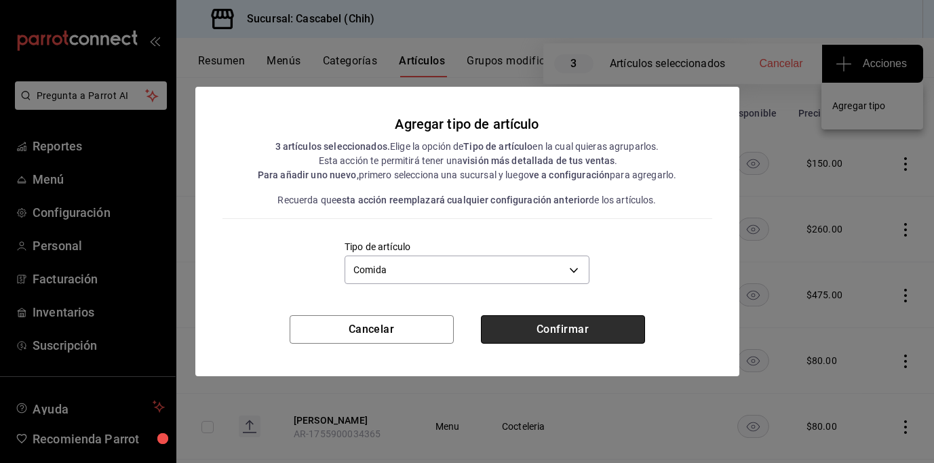
click at [556, 333] on button "Confirmar" at bounding box center [563, 330] width 164 height 29
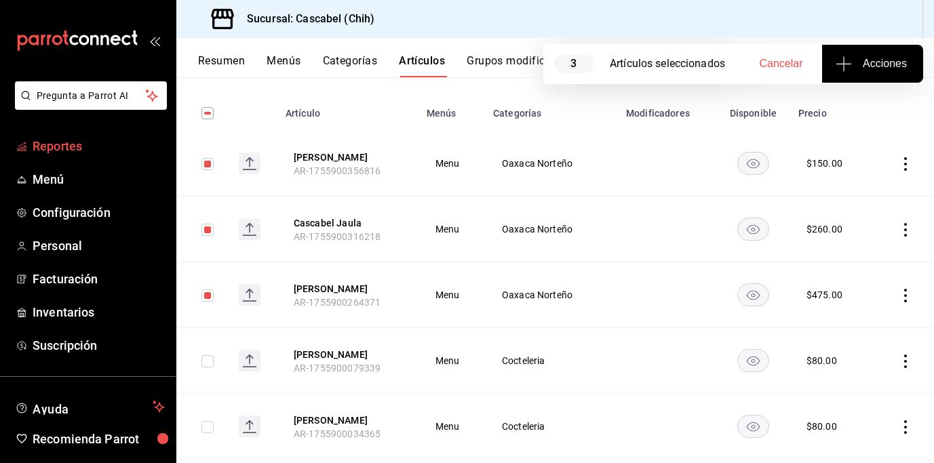
click at [41, 145] on span "Reportes" at bounding box center [99, 146] width 132 height 18
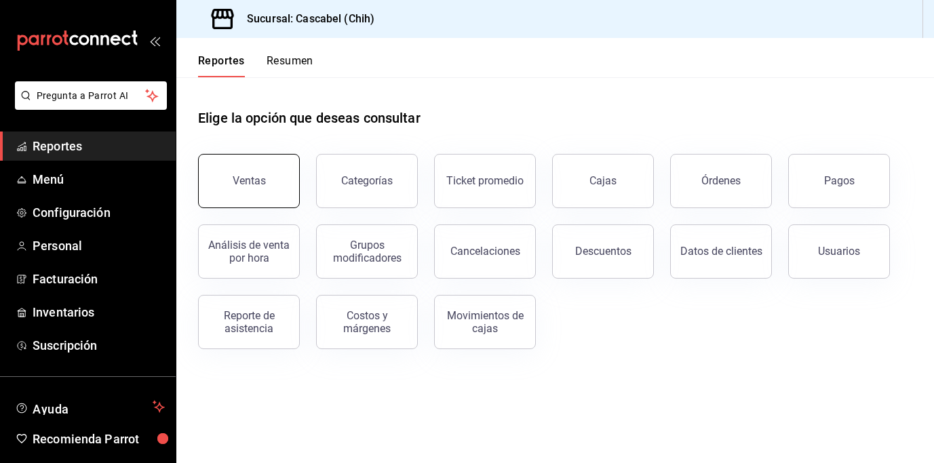
click at [265, 191] on button "Ventas" at bounding box center [249, 181] width 102 height 54
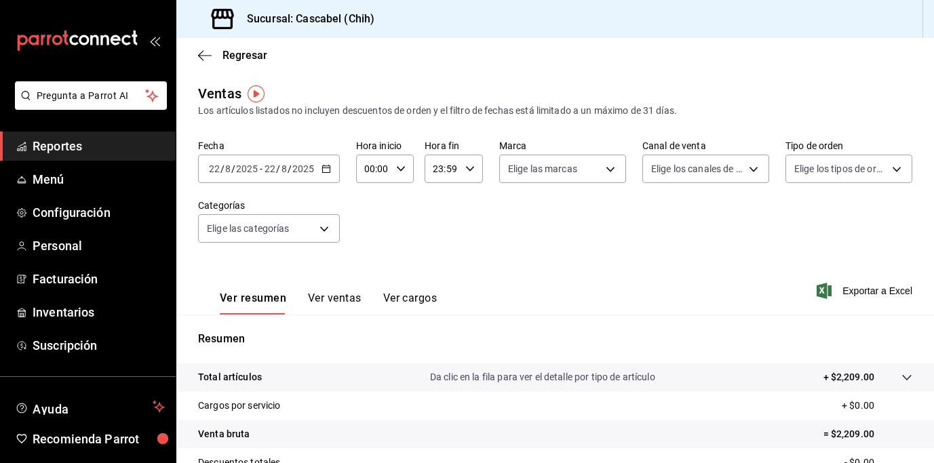
click at [329, 173] on icon "button" at bounding box center [327, 169] width 10 height 10
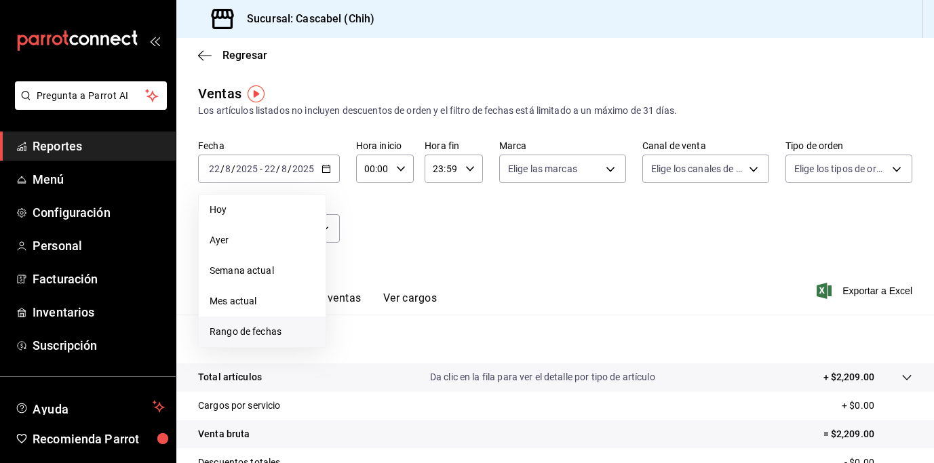
click at [248, 330] on span "Rango de fechas" at bounding box center [262, 332] width 105 height 14
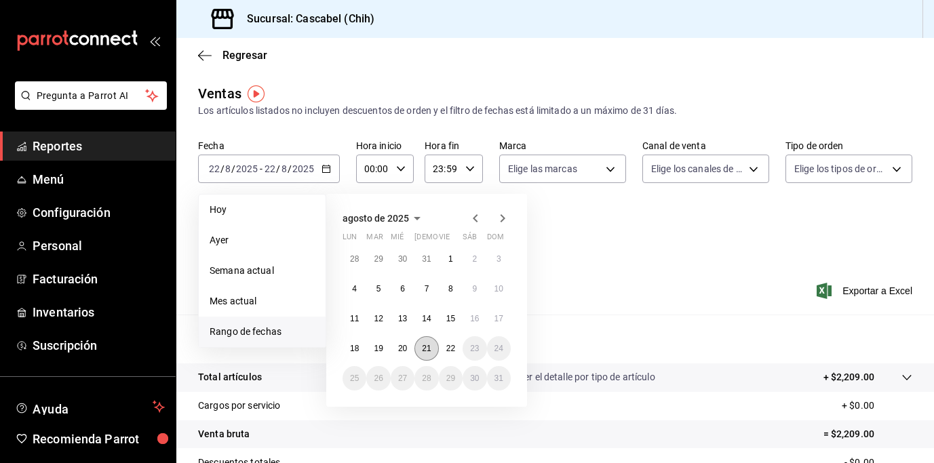
click at [425, 357] on button "21" at bounding box center [427, 349] width 24 height 24
click at [449, 352] on abbr "22" at bounding box center [451, 349] width 9 height 10
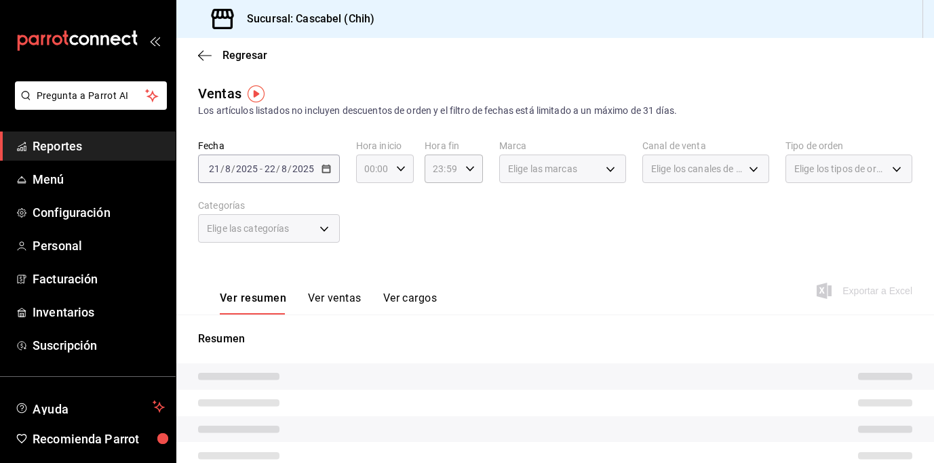
click at [398, 168] on icon "button" at bounding box center [401, 169] width 10 height 10
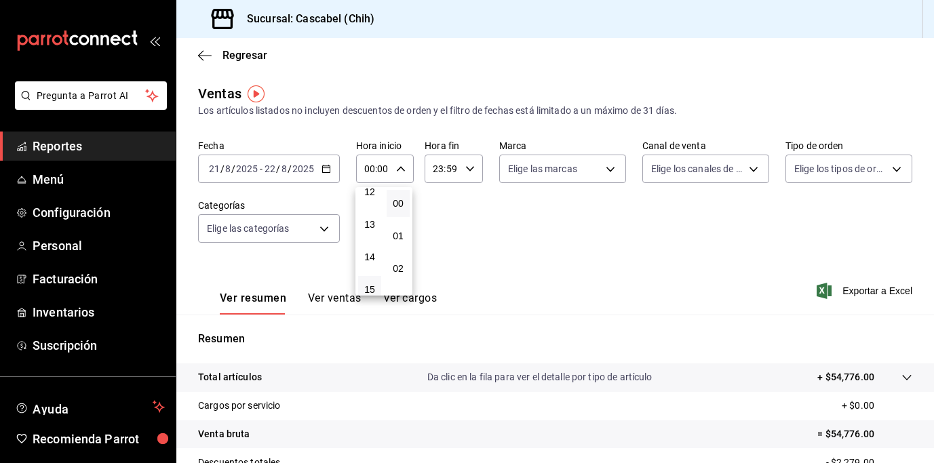
scroll to position [331, 0]
click at [370, 259] on span "12" at bounding box center [369, 263] width 7 height 11
type input "12:00"
click at [462, 166] on div at bounding box center [467, 231] width 934 height 463
click at [468, 167] on icon "button" at bounding box center [471, 169] width 10 height 10
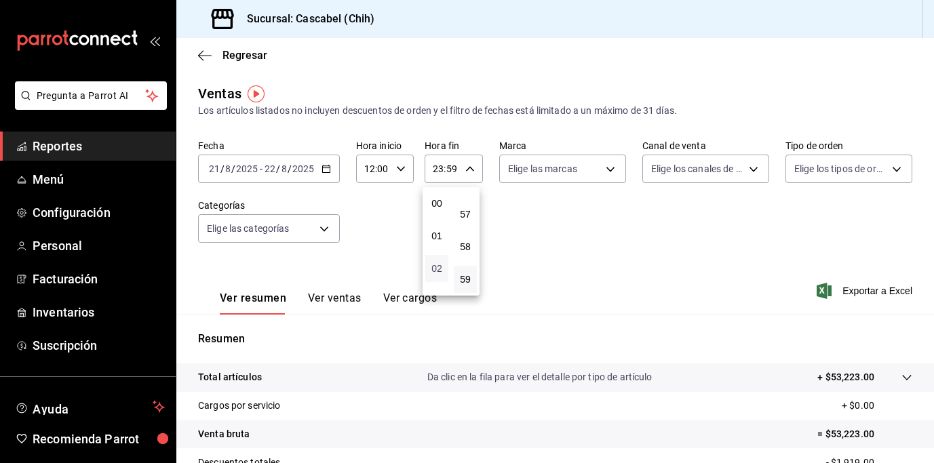
click at [440, 267] on span "02" at bounding box center [437, 268] width 7 height 11
type input "02:59"
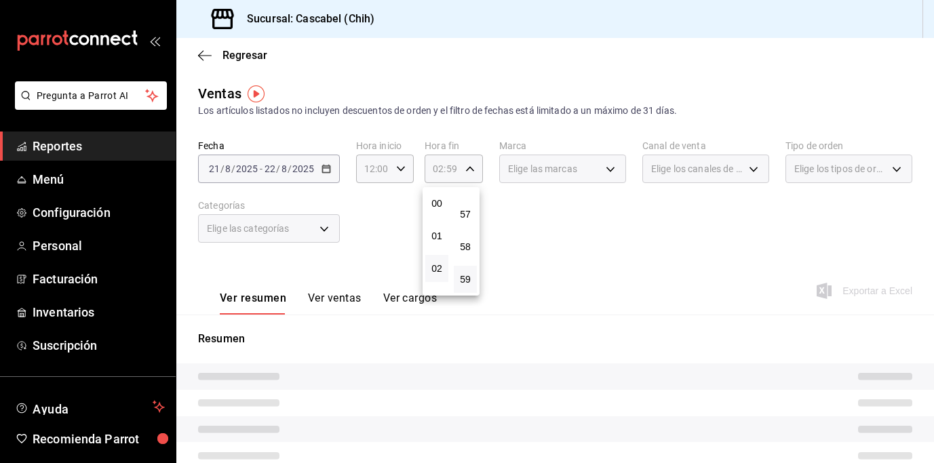
click at [607, 250] on div at bounding box center [467, 231] width 934 height 463
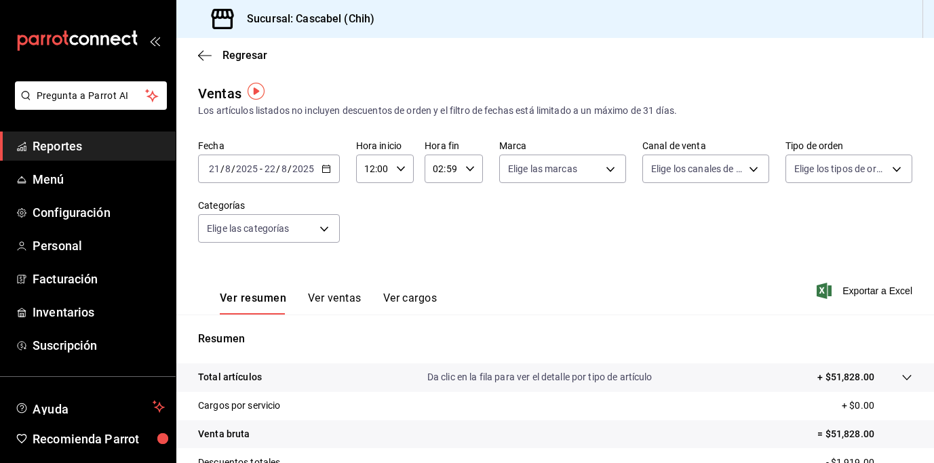
scroll to position [28, 0]
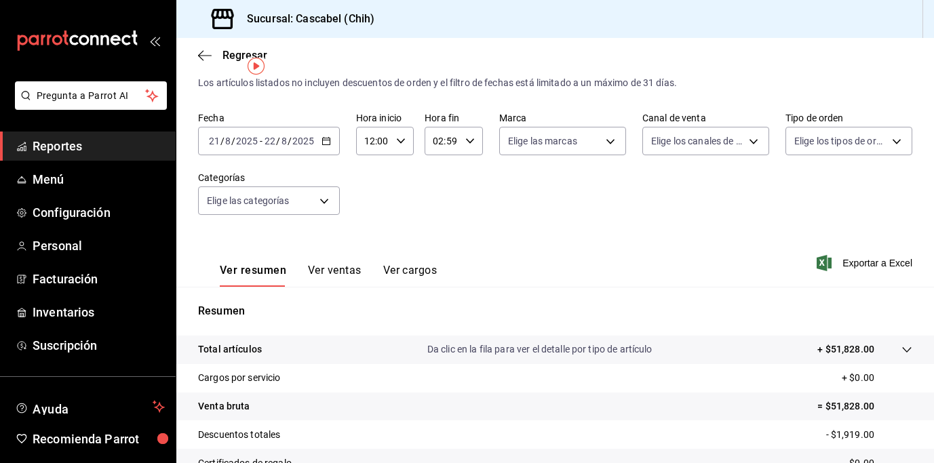
click at [894, 341] on tr "Total artículos Da clic en la fila para ver el detalle por tipo de artículo + $…" at bounding box center [555, 350] width 758 height 29
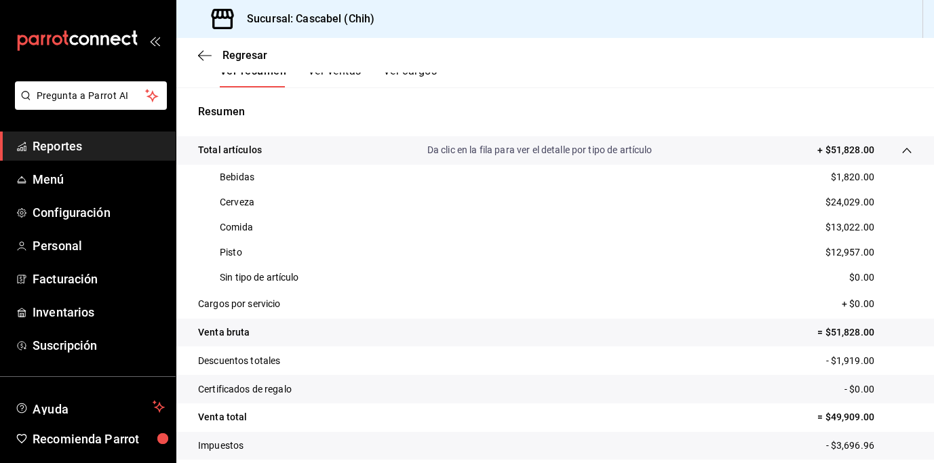
scroll to position [289, 0]
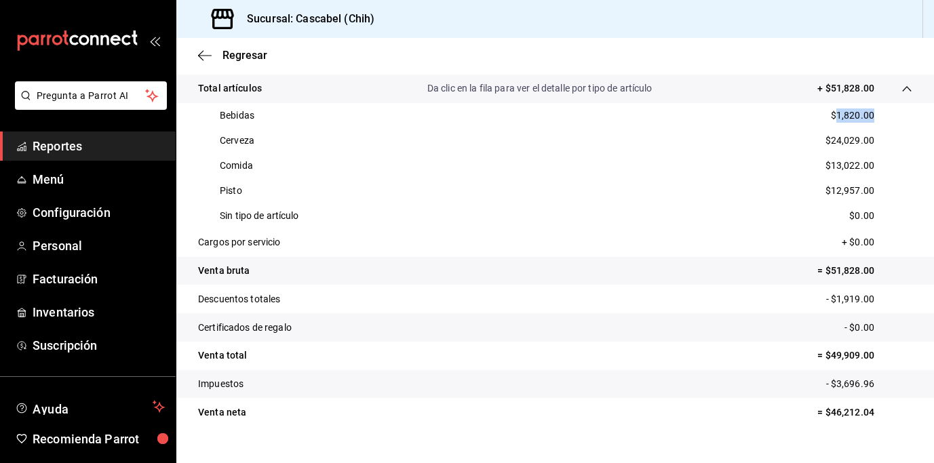
drag, startPoint x: 877, startPoint y: 115, endPoint x: 826, endPoint y: 116, distance: 51.6
click at [826, 116] on div "Bebidas $1,820.00" at bounding box center [555, 115] width 715 height 25
copy p "1,820.00"
drag, startPoint x: 822, startPoint y: 143, endPoint x: 872, endPoint y: 143, distance: 49.5
click at [872, 143] on div "Cerveza $24,029.00" at bounding box center [555, 140] width 715 height 25
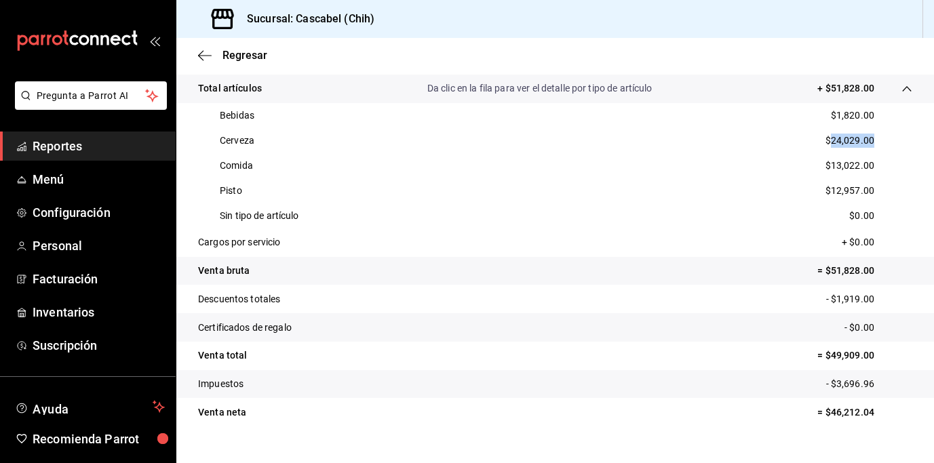
copy p "24,029.00"
drag, startPoint x: 823, startPoint y: 167, endPoint x: 884, endPoint y: 165, distance: 60.4
click at [884, 165] on div "Comida $13,022.00" at bounding box center [555, 165] width 715 height 25
copy p "13,022.00"
drag, startPoint x: 823, startPoint y: 189, endPoint x: 871, endPoint y: 189, distance: 48.2
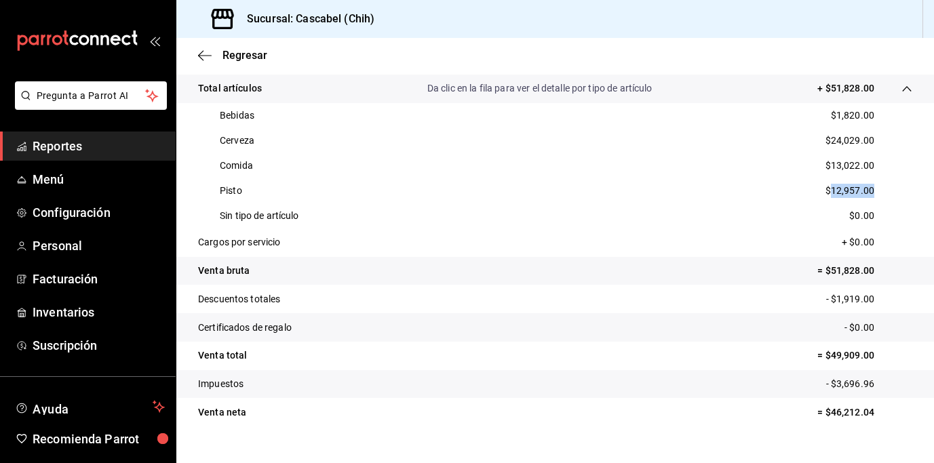
click at [871, 189] on div "Pisto $12,957.00" at bounding box center [555, 190] width 715 height 25
copy p "12,957.00"
